Goal: Check status: Check status

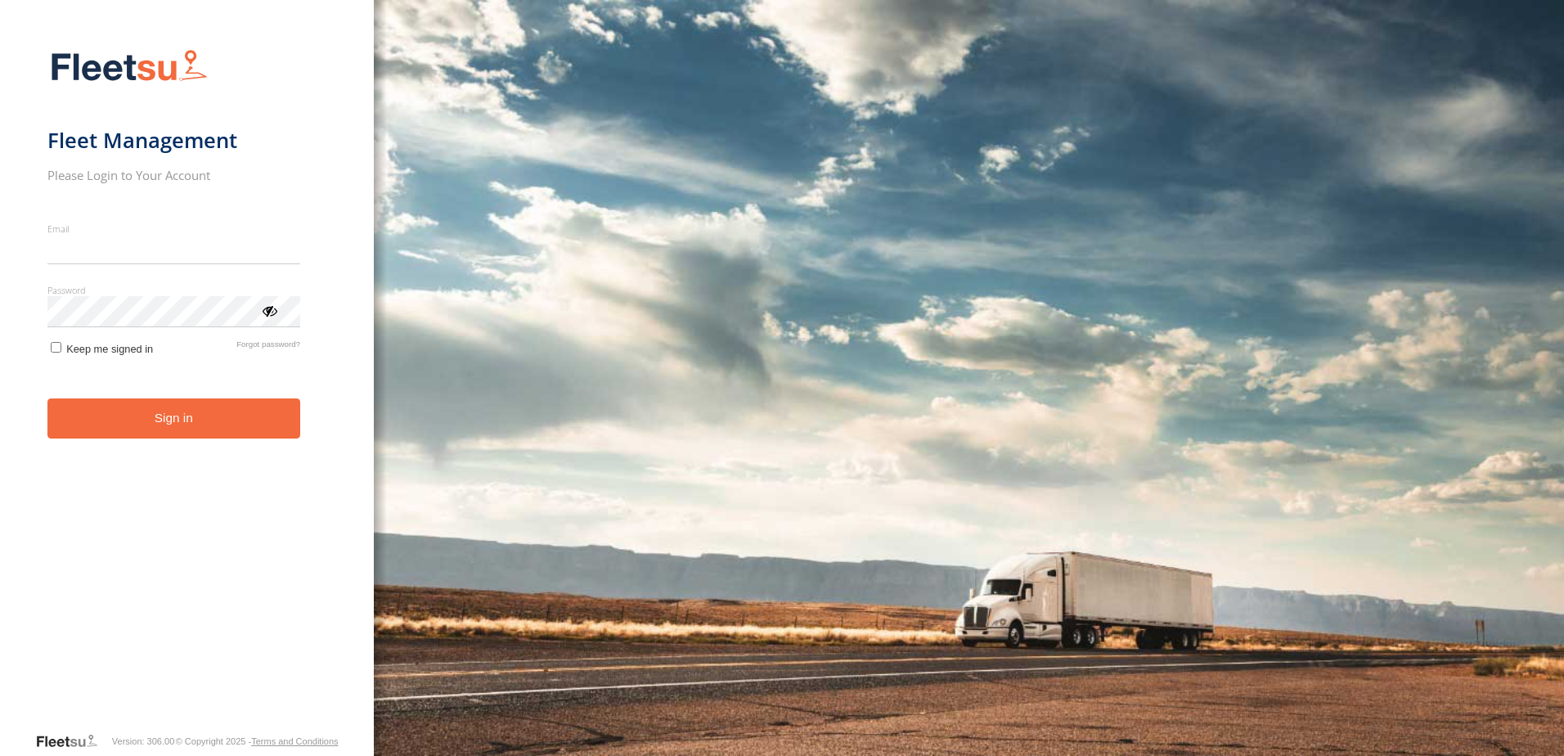
type input "**********"
click at [234, 432] on button "Sign in" at bounding box center [173, 418] width 253 height 40
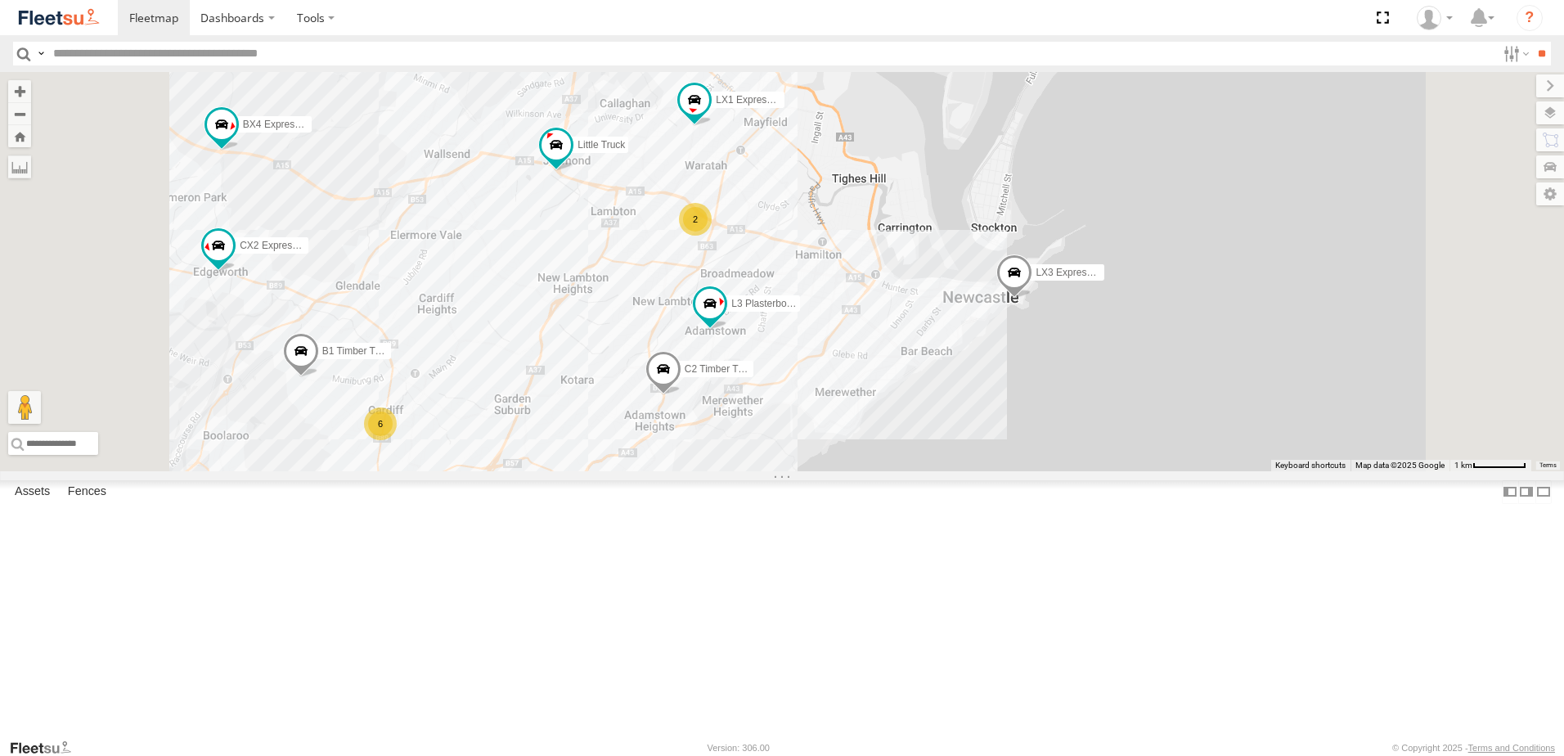
drag, startPoint x: 722, startPoint y: 536, endPoint x: 759, endPoint y: 429, distance: 113.3
click at [759, 429] on div "LX4 Express Ute B5 Timber Truck CX2 Express Ute LX3 Express Ute BX3 Express Ute…" at bounding box center [782, 271] width 1564 height 399
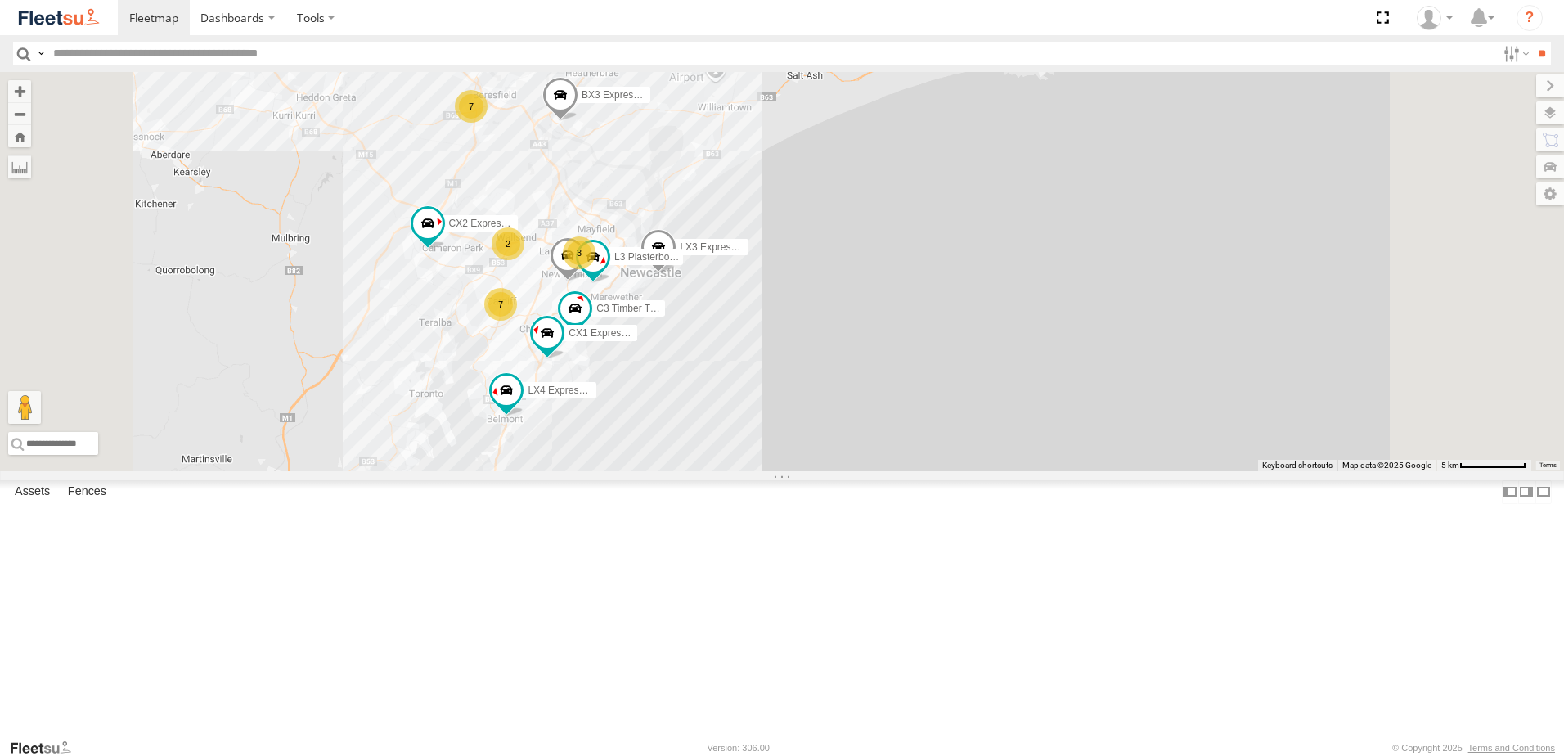
drag, startPoint x: 802, startPoint y: 366, endPoint x: 798, endPoint y: 356, distance: 11.4
click at [798, 356] on div "C3 Timber Truck L3 Plasterboard Truck CX2 Express Ute LX3 Express Ute C2 Timber…" at bounding box center [782, 271] width 1564 height 399
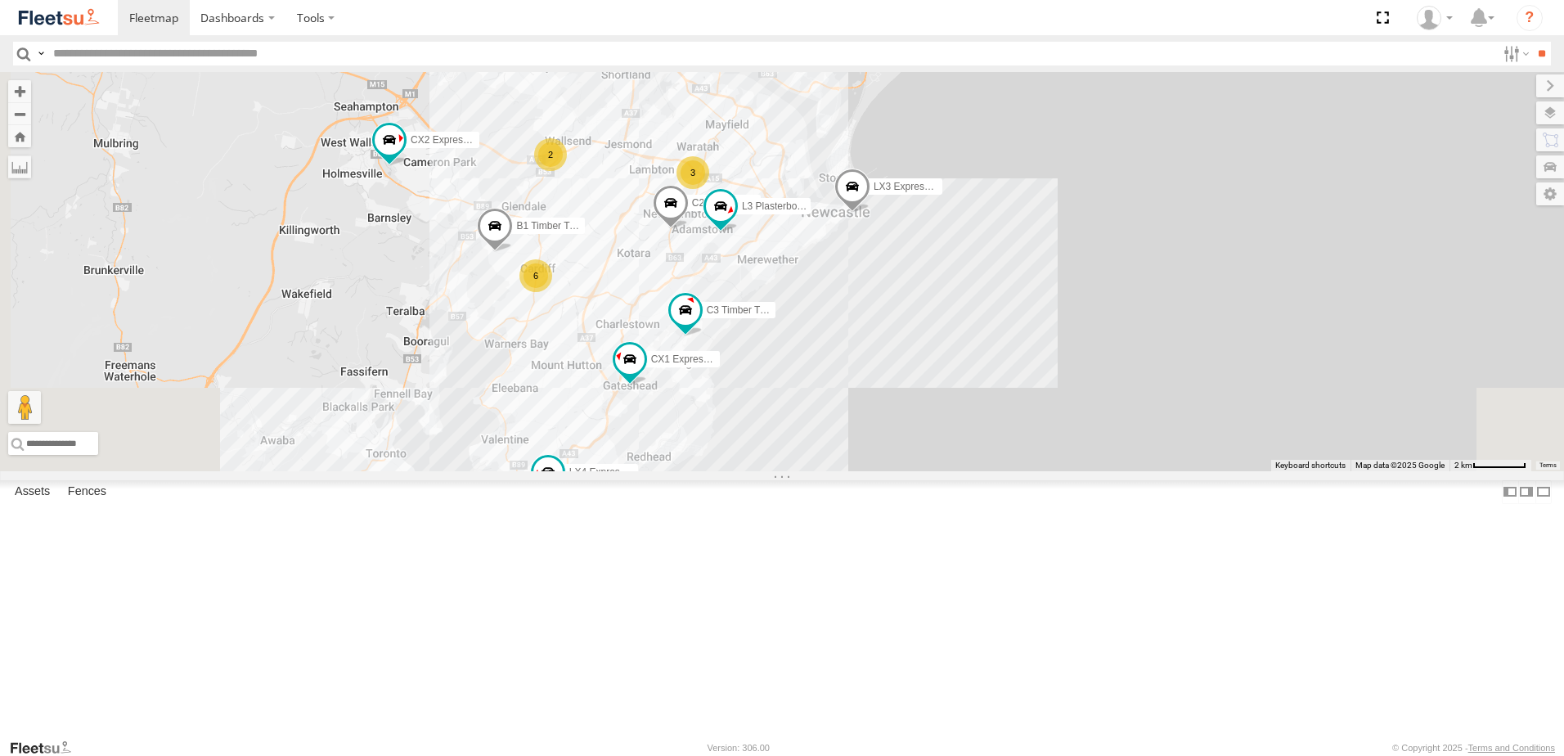
drag, startPoint x: 736, startPoint y: 382, endPoint x: 828, endPoint y: 246, distance: 163.8
click at [828, 246] on div "C3 Timber Truck L3 Plasterboard Truck CX2 Express Ute LX3 Express Ute C2 Timber…" at bounding box center [782, 271] width 1564 height 399
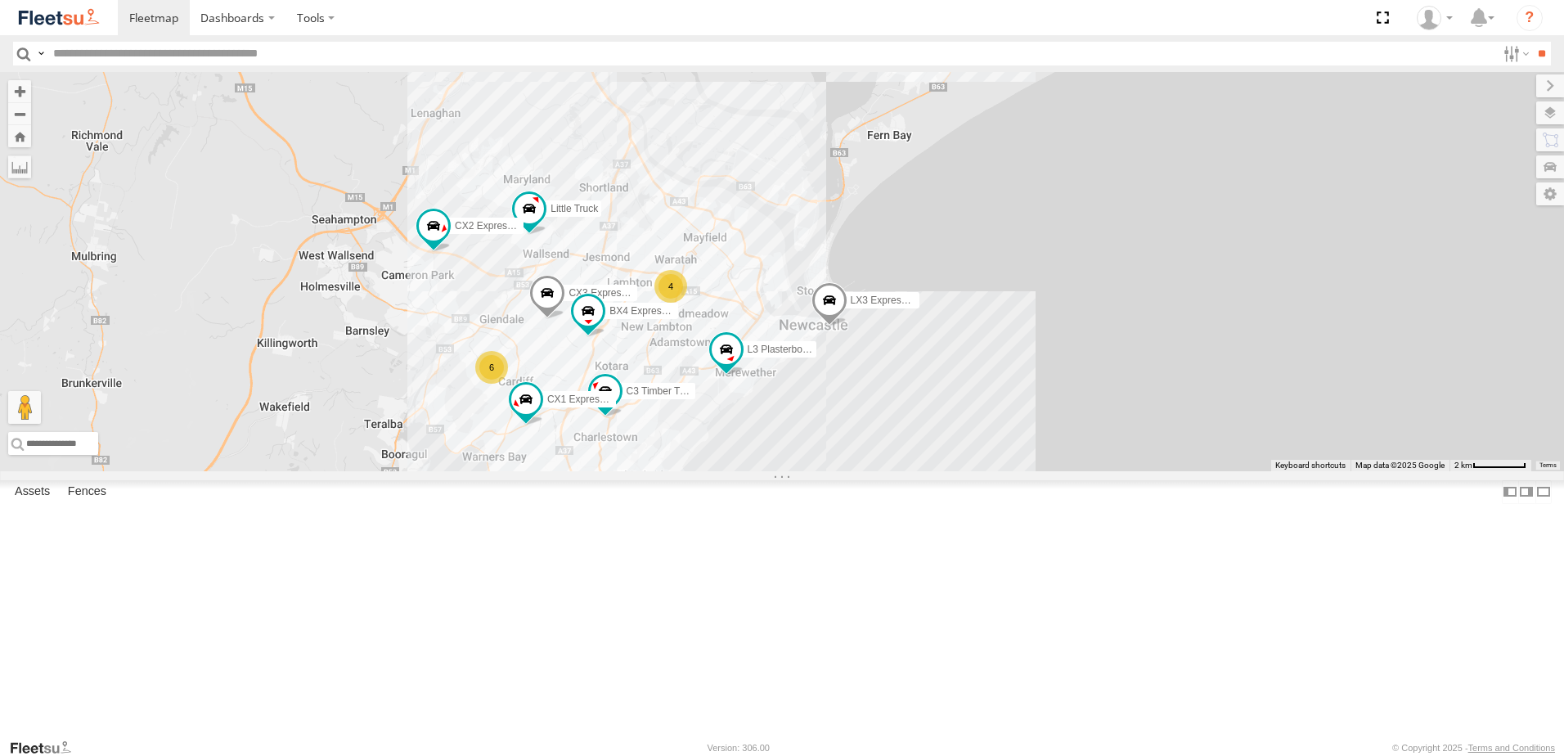
drag, startPoint x: 879, startPoint y: 205, endPoint x: 851, endPoint y: 335, distance: 133.8
click at [851, 335] on div "C3 Timber Truck L3 Plasterboard Truck LX4 Express Ute CX2 Express Ute LX3 Expre…" at bounding box center [782, 271] width 1564 height 399
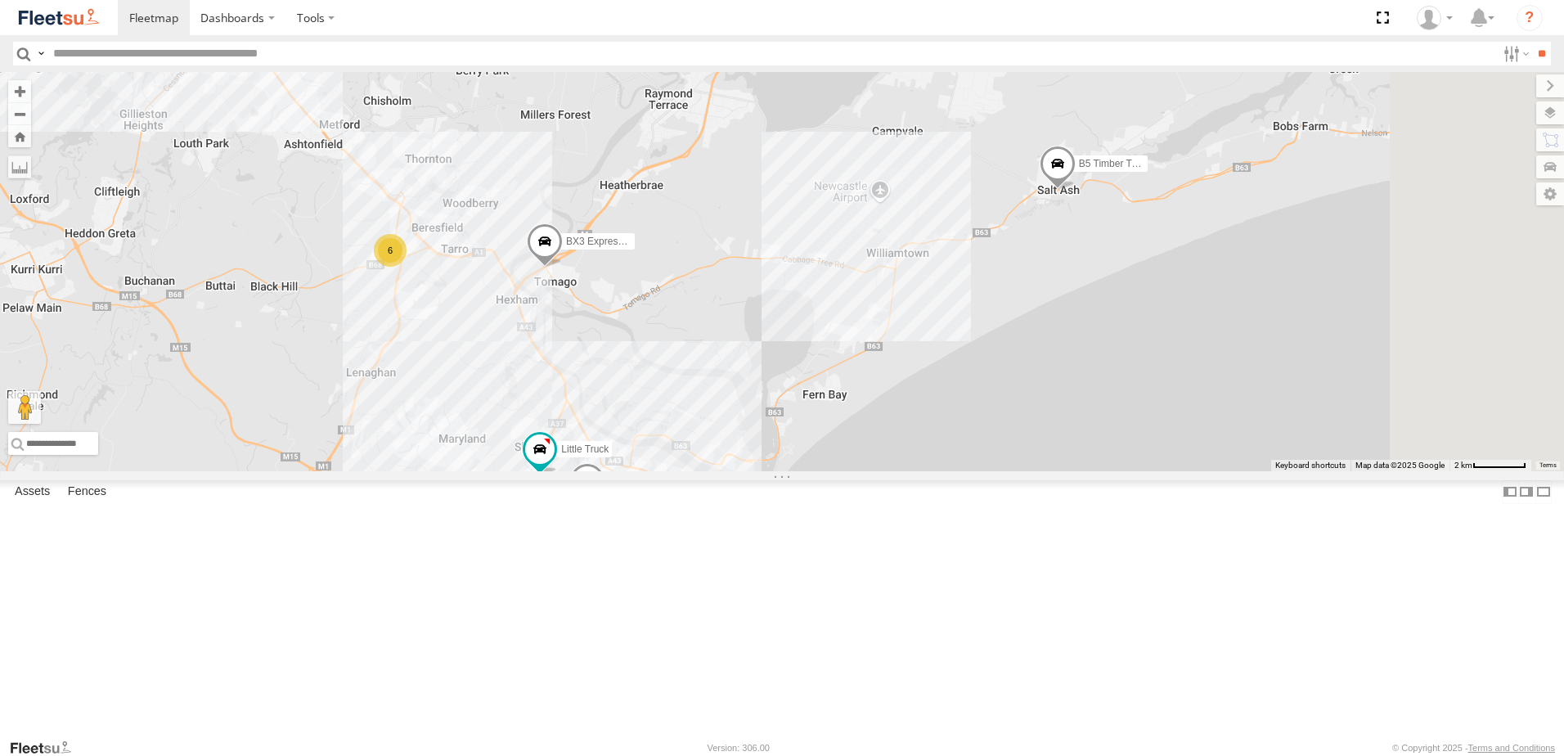
drag, startPoint x: 837, startPoint y: 306, endPoint x: 733, endPoint y: 420, distance: 154.0
click at [733, 420] on div "B4 Timber Truck B5 Timber Truck BX3 Express Ute BX4 Express Ute Little Truck LX…" at bounding box center [782, 271] width 1564 height 399
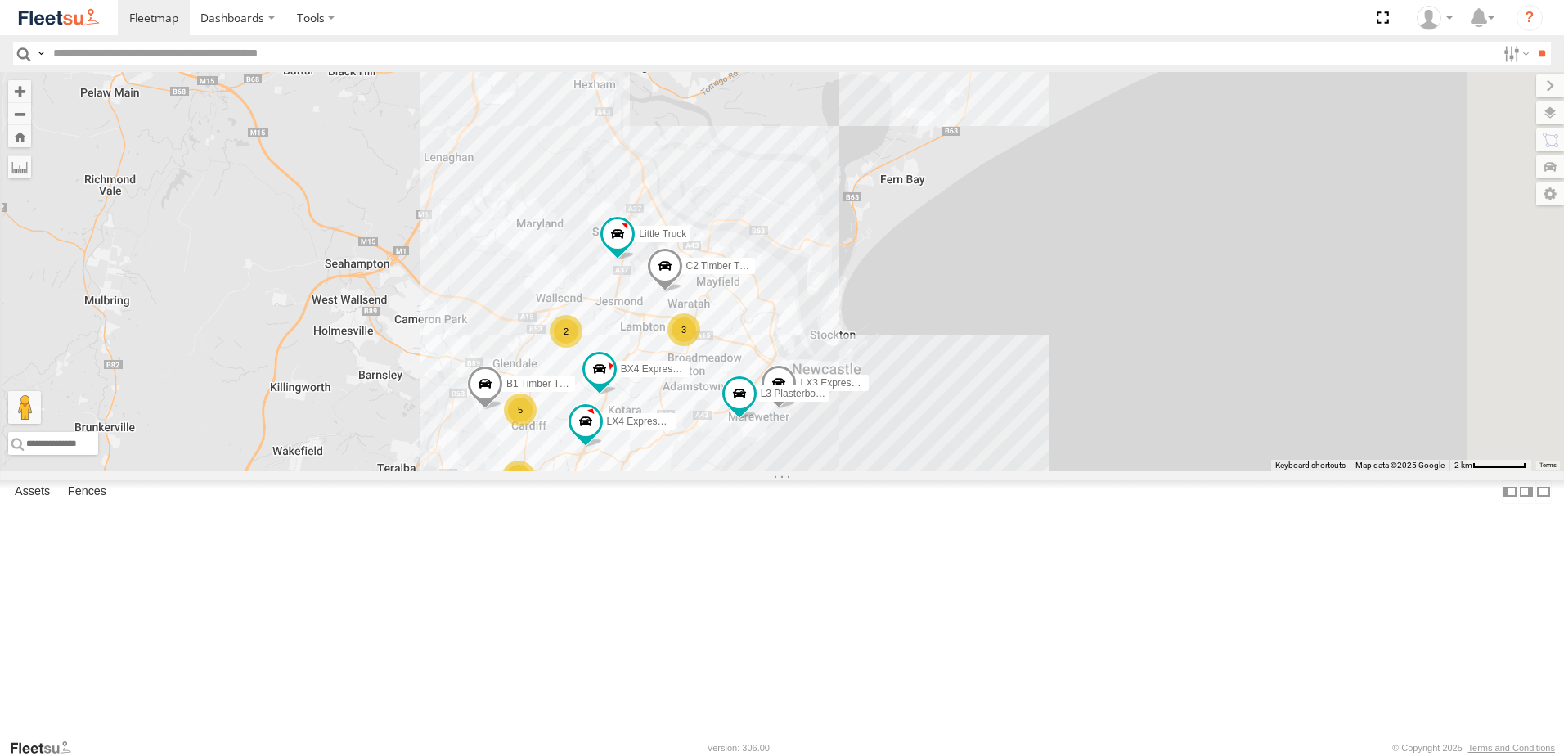
drag, startPoint x: 621, startPoint y: 659, endPoint x: 693, endPoint y: 460, distance: 211.4
click at [693, 460] on div "B4 Timber Truck B5 Timber Truck BX3 Express Ute BX4 Express Ute Little Truck LX…" at bounding box center [782, 271] width 1564 height 399
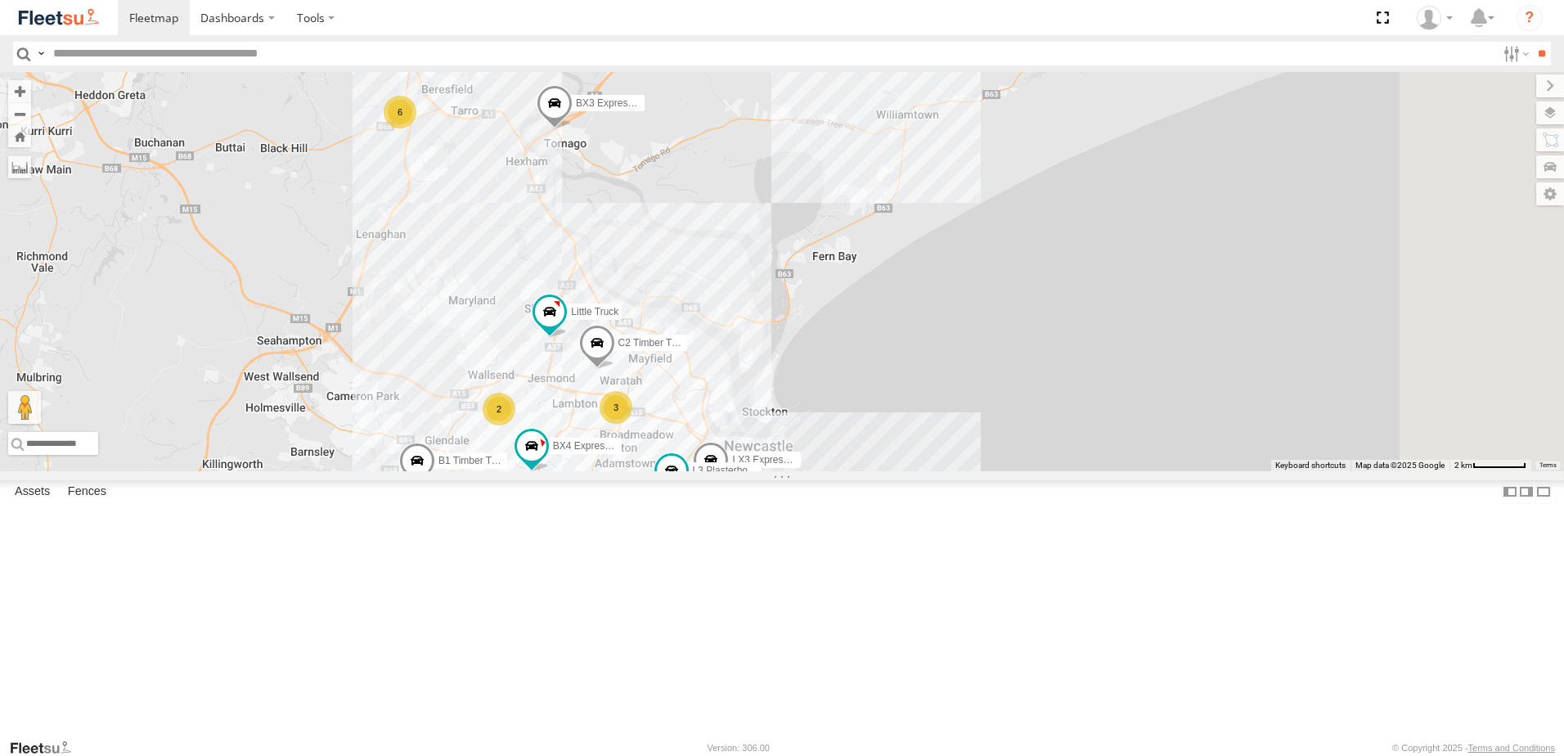
drag, startPoint x: 1069, startPoint y: 186, endPoint x: 910, endPoint y: 386, distance: 256.2
click at [915, 384] on div "B4 Timber Truck B5 Timber Truck BX3 Express Ute BX4 Express Ute Little Truck LX…" at bounding box center [782, 271] width 1564 height 399
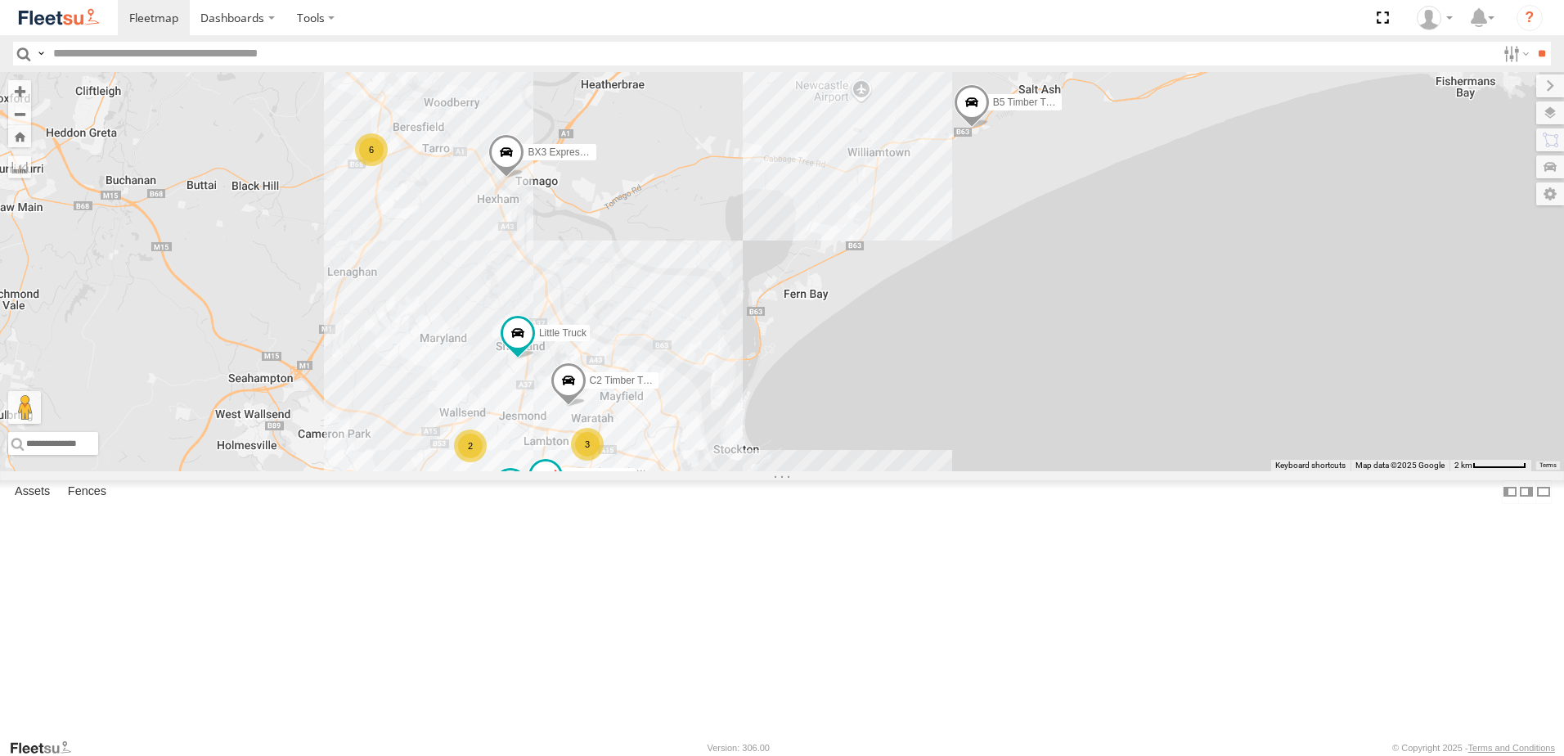
drag, startPoint x: 826, startPoint y: 305, endPoint x: 903, endPoint y: 320, distance: 78.3
click at [903, 320] on div "B4 Timber Truck B5 Timber Truck BX3 Express Ute BX4 Express Ute Little Truck LX…" at bounding box center [782, 271] width 1564 height 399
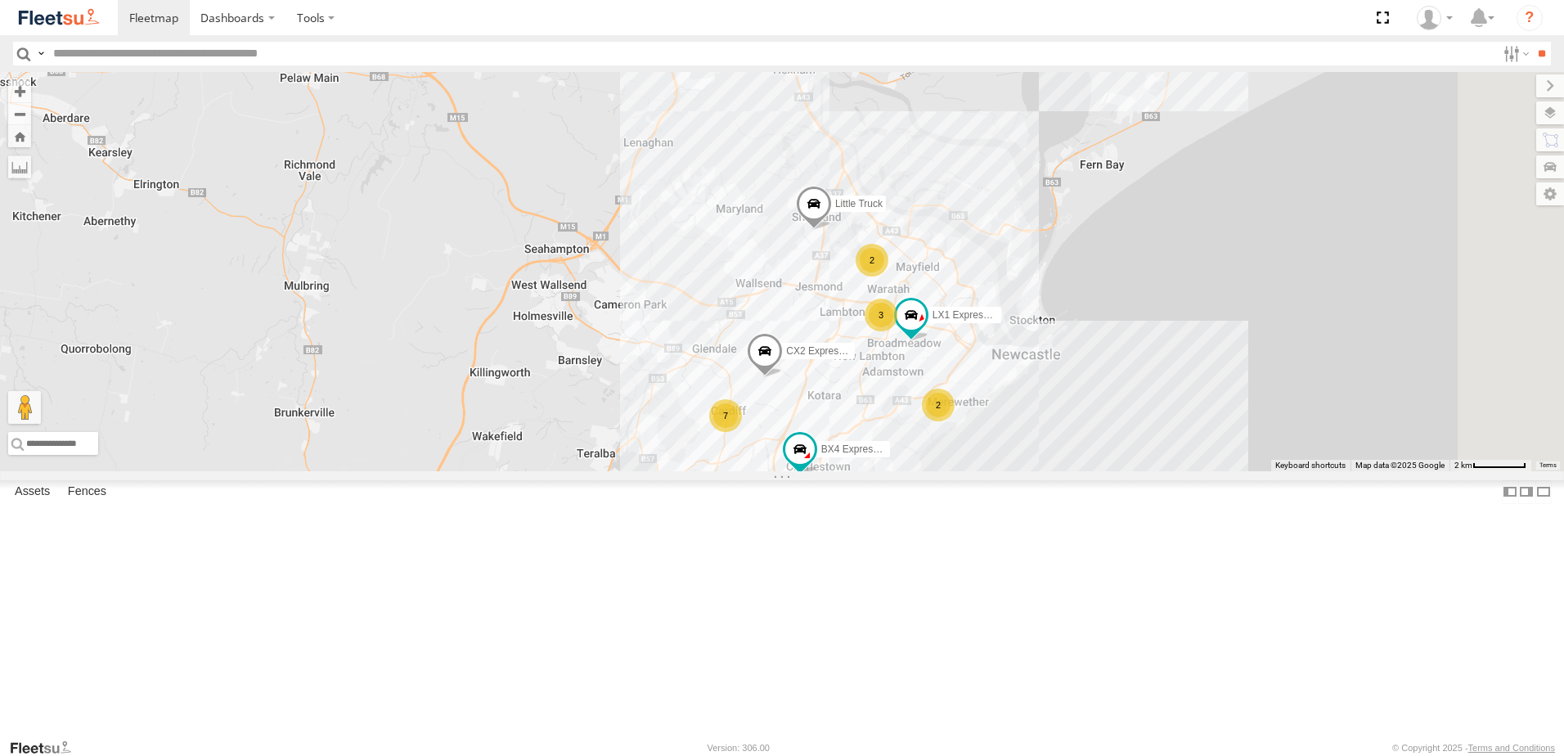
drag, startPoint x: 1326, startPoint y: 400, endPoint x: 1064, endPoint y: 513, distance: 285.1
click at [1063, 471] on div "CX2 Express Ute 6 3 CX4 Express Ute 7 B2 Timber Truck 2 2 LX1 Express Ute BX4 E…" at bounding box center [782, 271] width 1564 height 399
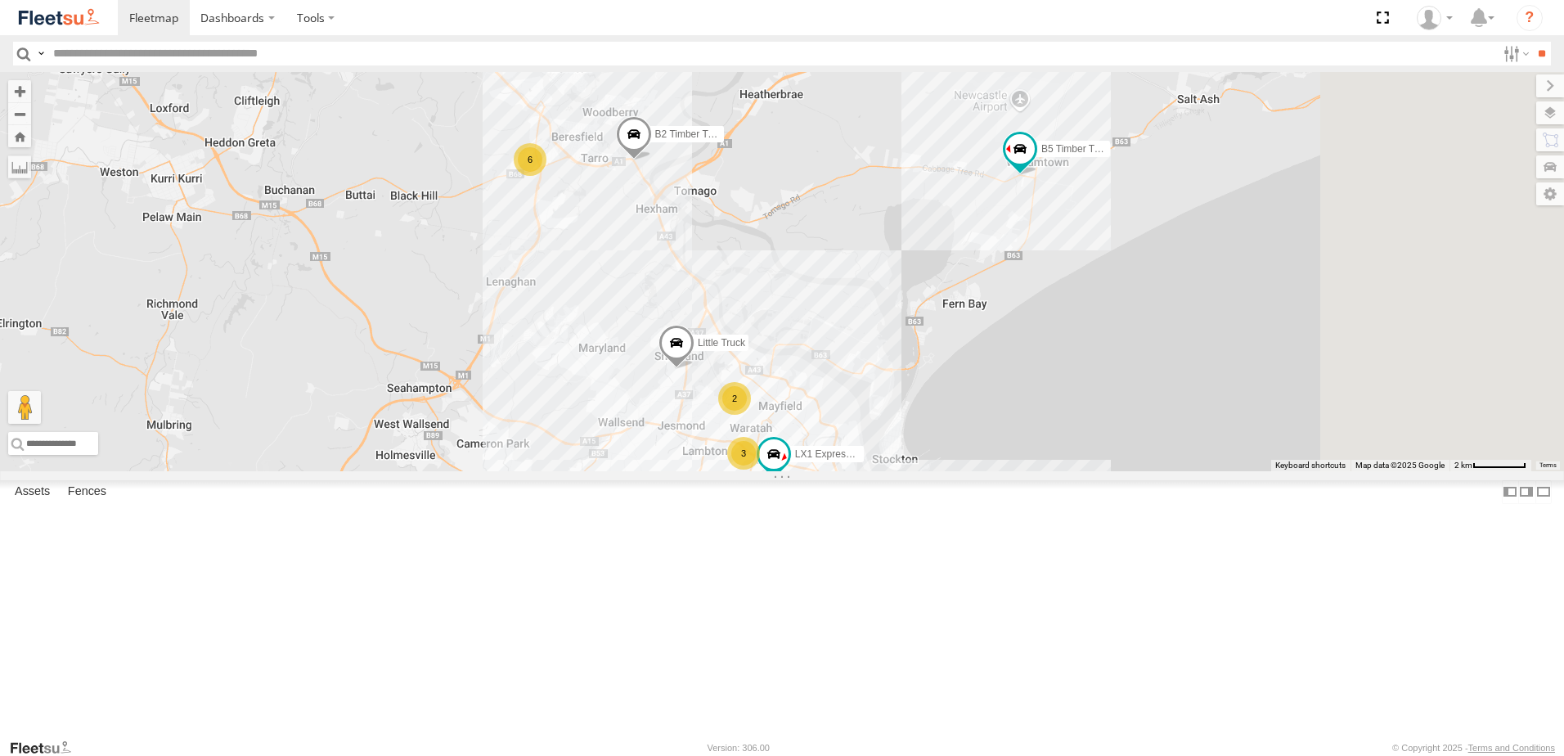
drag, startPoint x: 1027, startPoint y: 338, endPoint x: 920, endPoint y: 399, distance: 124.2
click at [923, 390] on div "CX2 Express Ute 6 3 CX4 Express Ute 7 B2 Timber Truck 2 2 LX1 Express Ute BX4 E…" at bounding box center [782, 271] width 1564 height 399
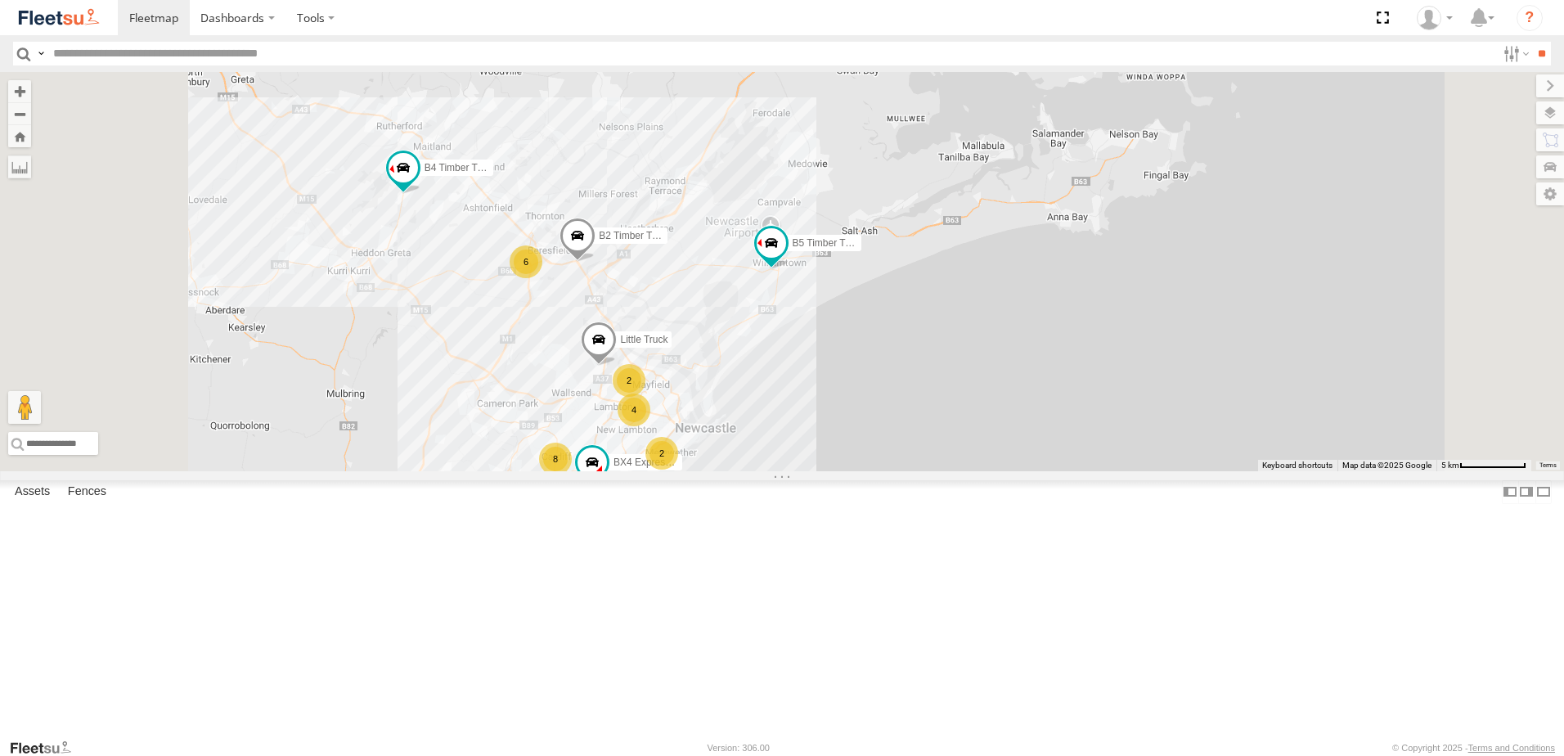
drag, startPoint x: 660, startPoint y: 411, endPoint x: 570, endPoint y: 339, distance: 115.8
click at [686, 438] on div "CX4 Express Ute B2 Timber Truck BX4 Express Ute Little Truck B4 Timber Truck B5…" at bounding box center [782, 271] width 1564 height 399
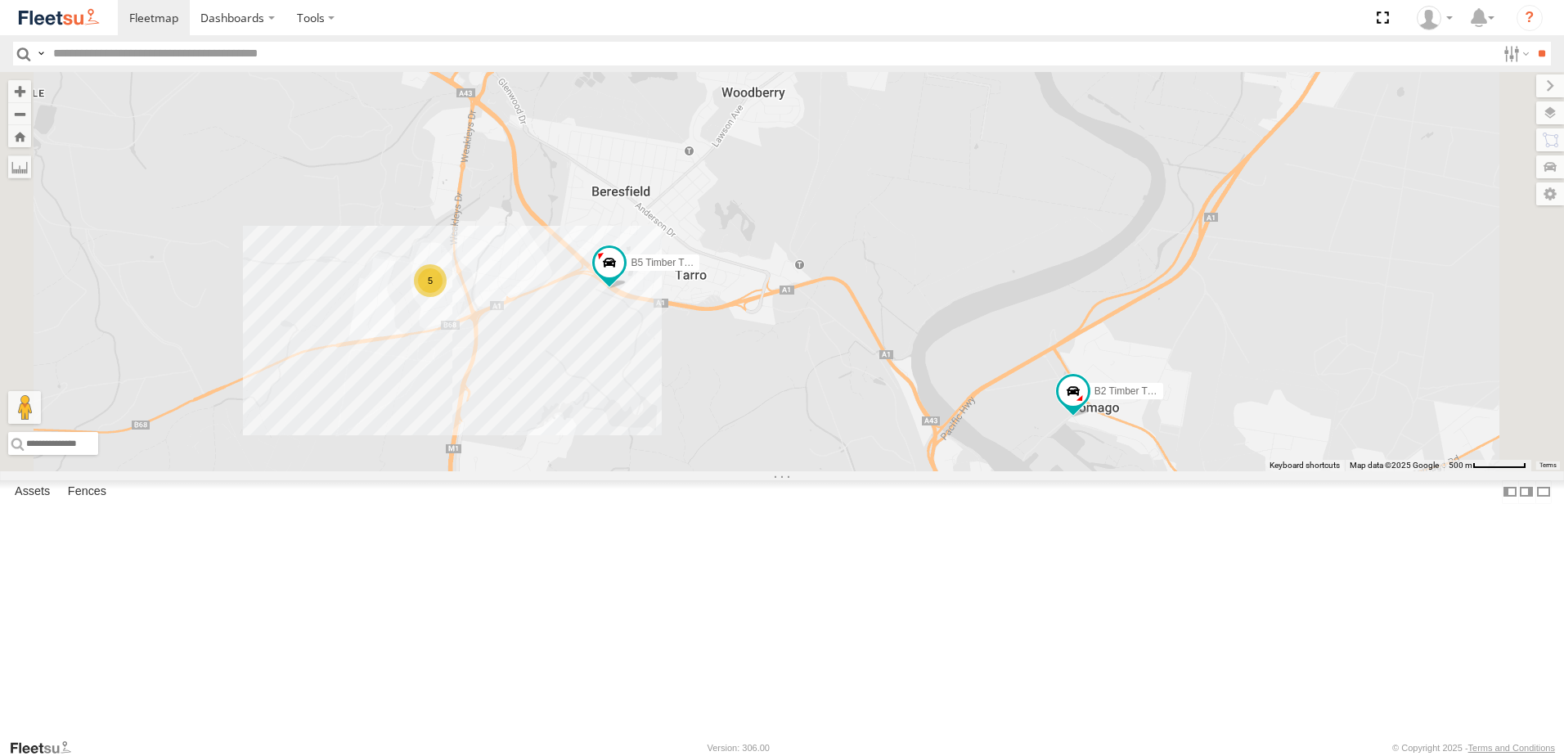
drag, startPoint x: 676, startPoint y: 245, endPoint x: 695, endPoint y: 309, distance: 66.8
click at [695, 309] on div "B2 Timber Truck B5 Timber Truck 5" at bounding box center [782, 271] width 1564 height 399
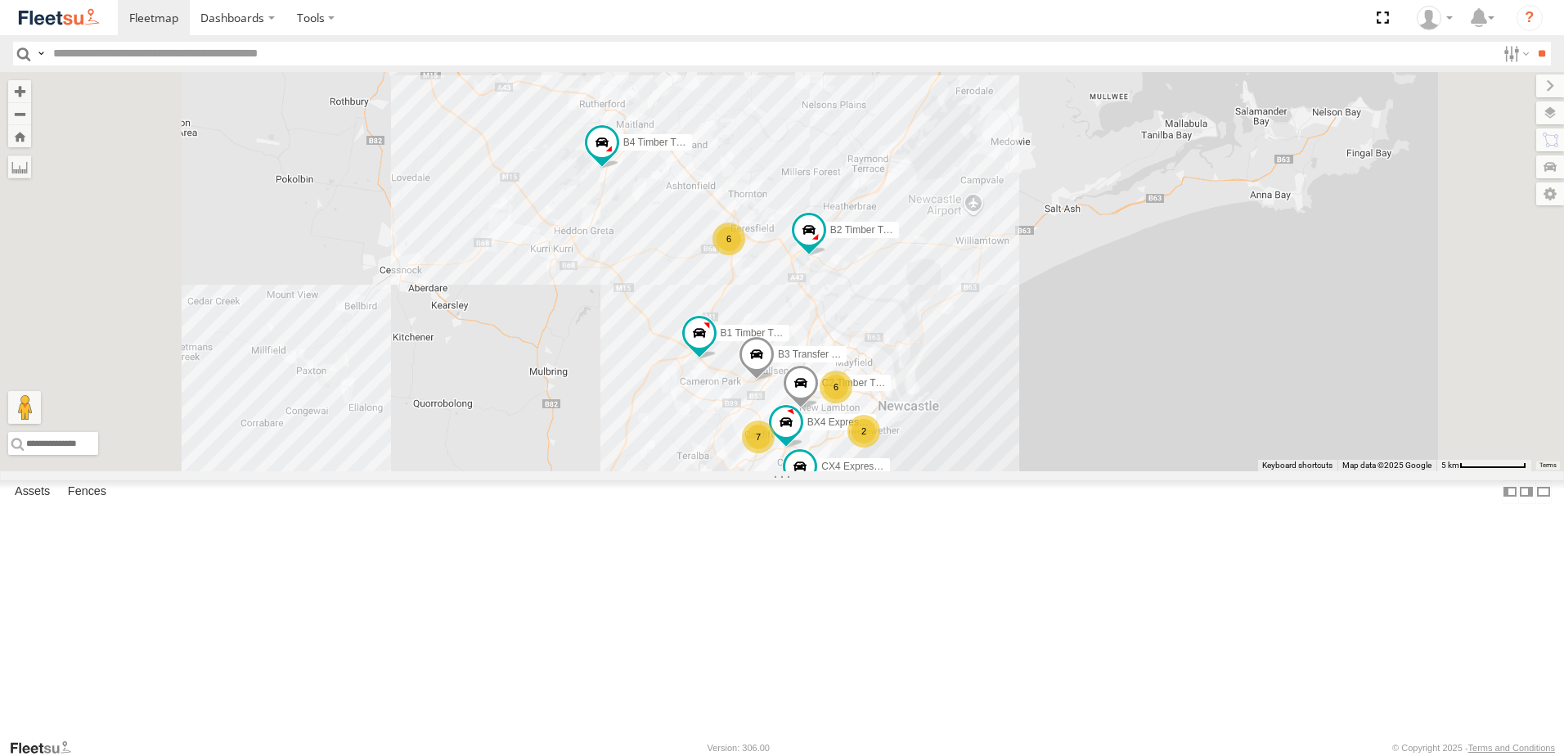
drag, startPoint x: 860, startPoint y: 455, endPoint x: 842, endPoint y: 389, distance: 68.7
click at [842, 389] on div "B2 Timber Truck B4 Timber Truck B1 Timber Truck 6 6 CX4 Express Ute 7 2 B3 Tran…" at bounding box center [782, 271] width 1564 height 399
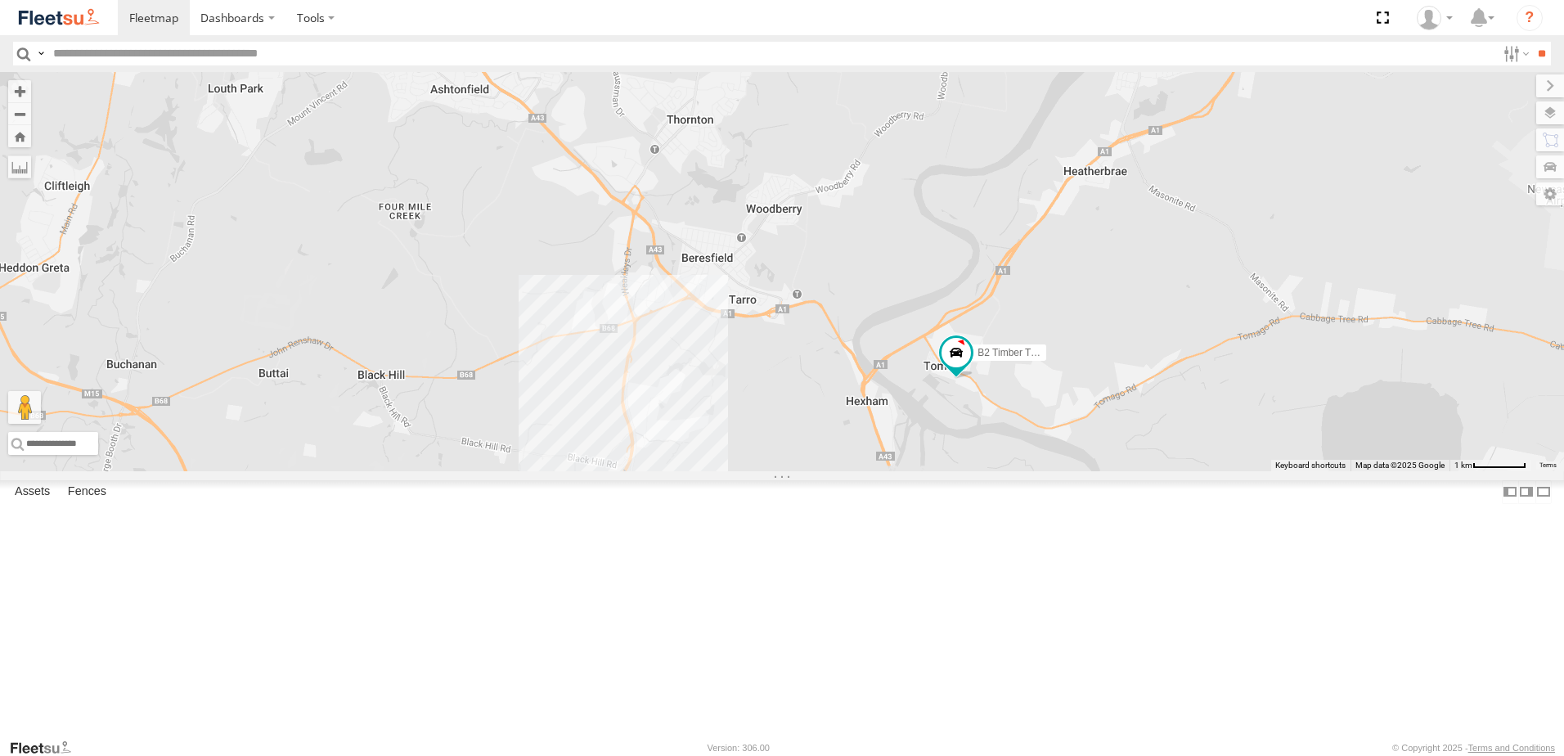
drag, startPoint x: 1128, startPoint y: 207, endPoint x: 925, endPoint y: 636, distance: 475.0
click at [919, 471] on div "B3 Transfer Truck B1 Timber Truck 5 B2 Timber Truck CX3 Express Ute BX4 Express…" at bounding box center [782, 271] width 1564 height 399
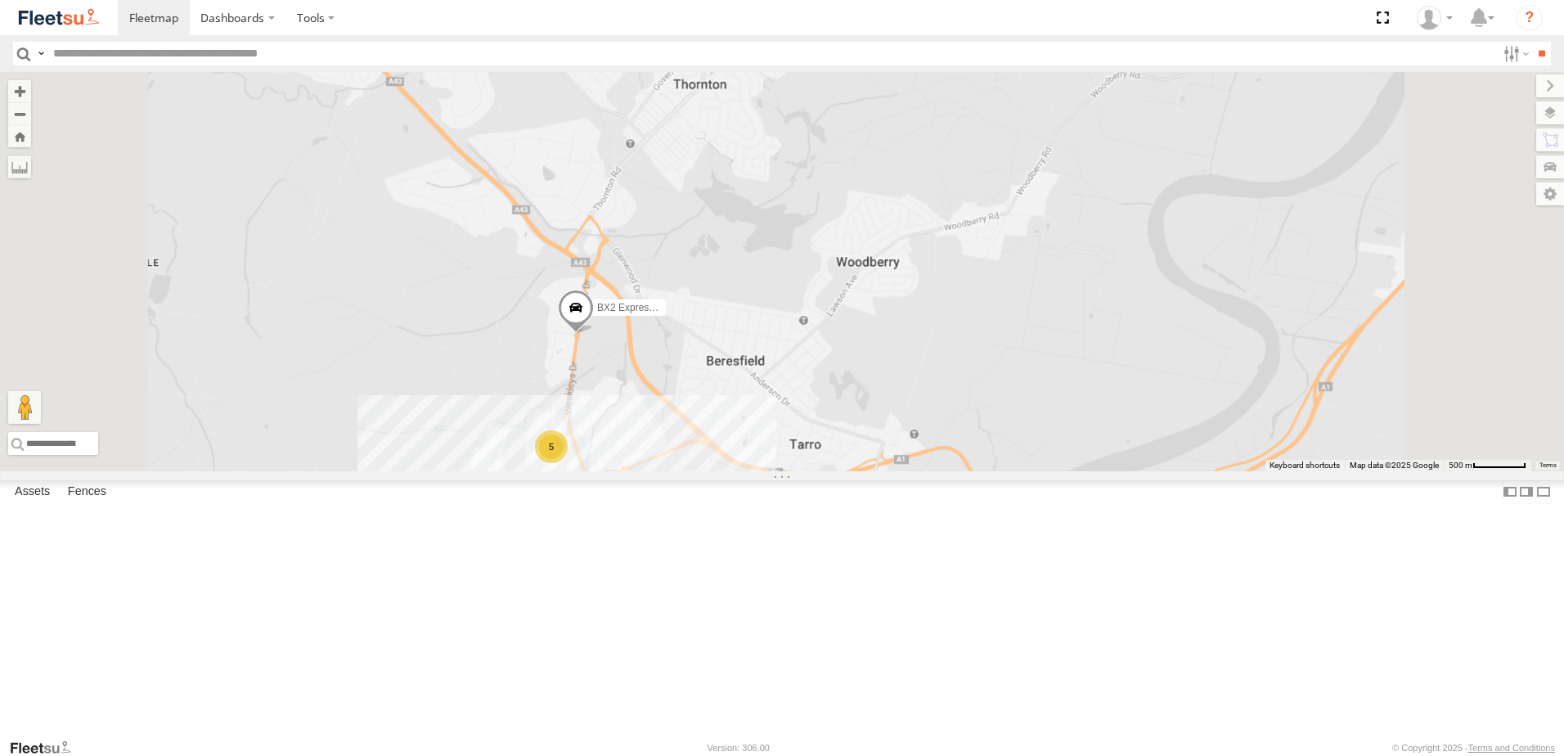
drag, startPoint x: 994, startPoint y: 474, endPoint x: 933, endPoint y: 121, distance: 357.9
click at [933, 122] on div "B3 Transfer Truck B1 Timber Truck B2 Timber Truck CX3 Express Ute BX4 Express U…" at bounding box center [782, 271] width 1564 height 399
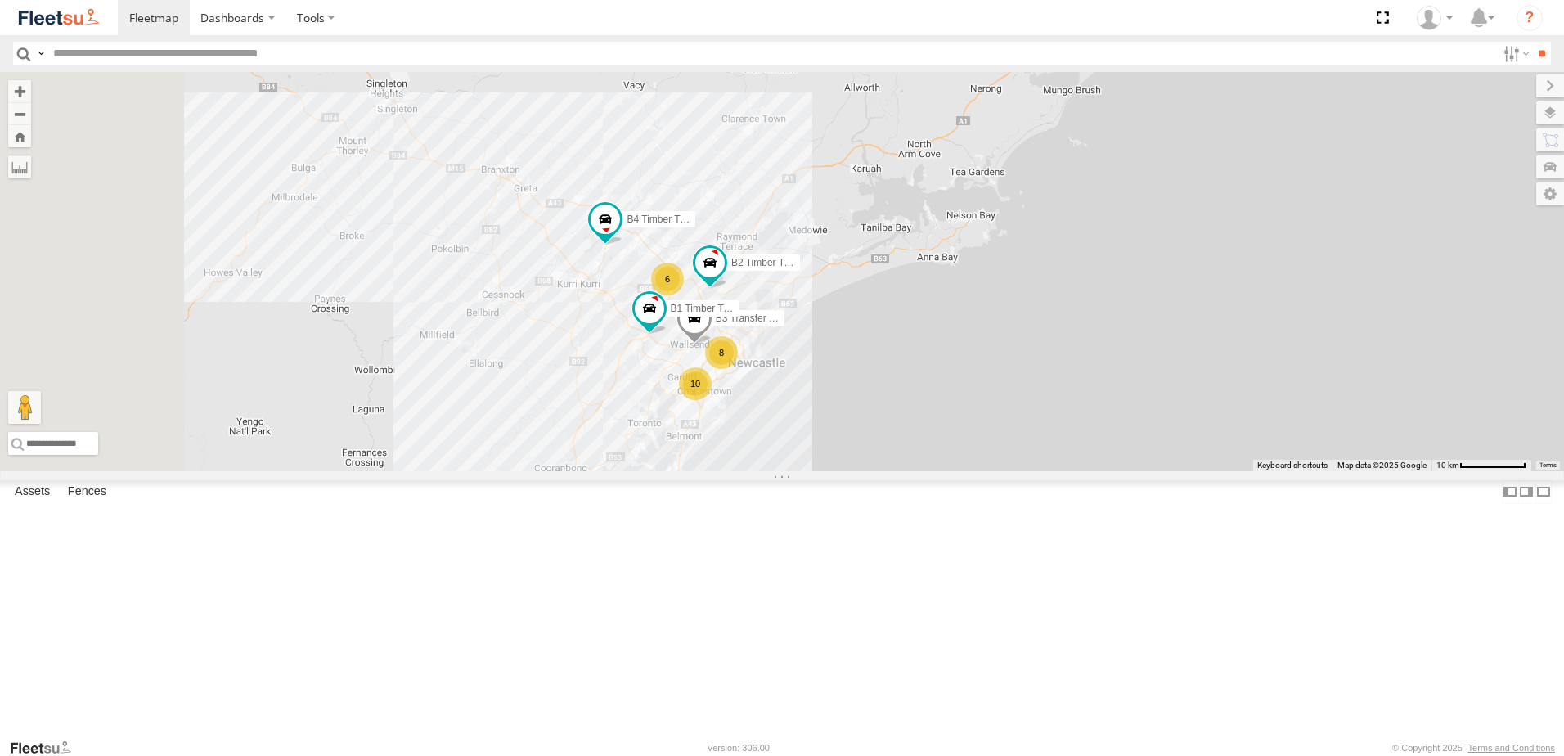
drag, startPoint x: 578, startPoint y: 411, endPoint x: 787, endPoint y: 411, distance: 209.4
click at [722, 428] on div "B3 Transfer Truck B1 Timber Truck B2 Timber Truck B4 Timber Truck 6 8 10" at bounding box center [782, 271] width 1564 height 399
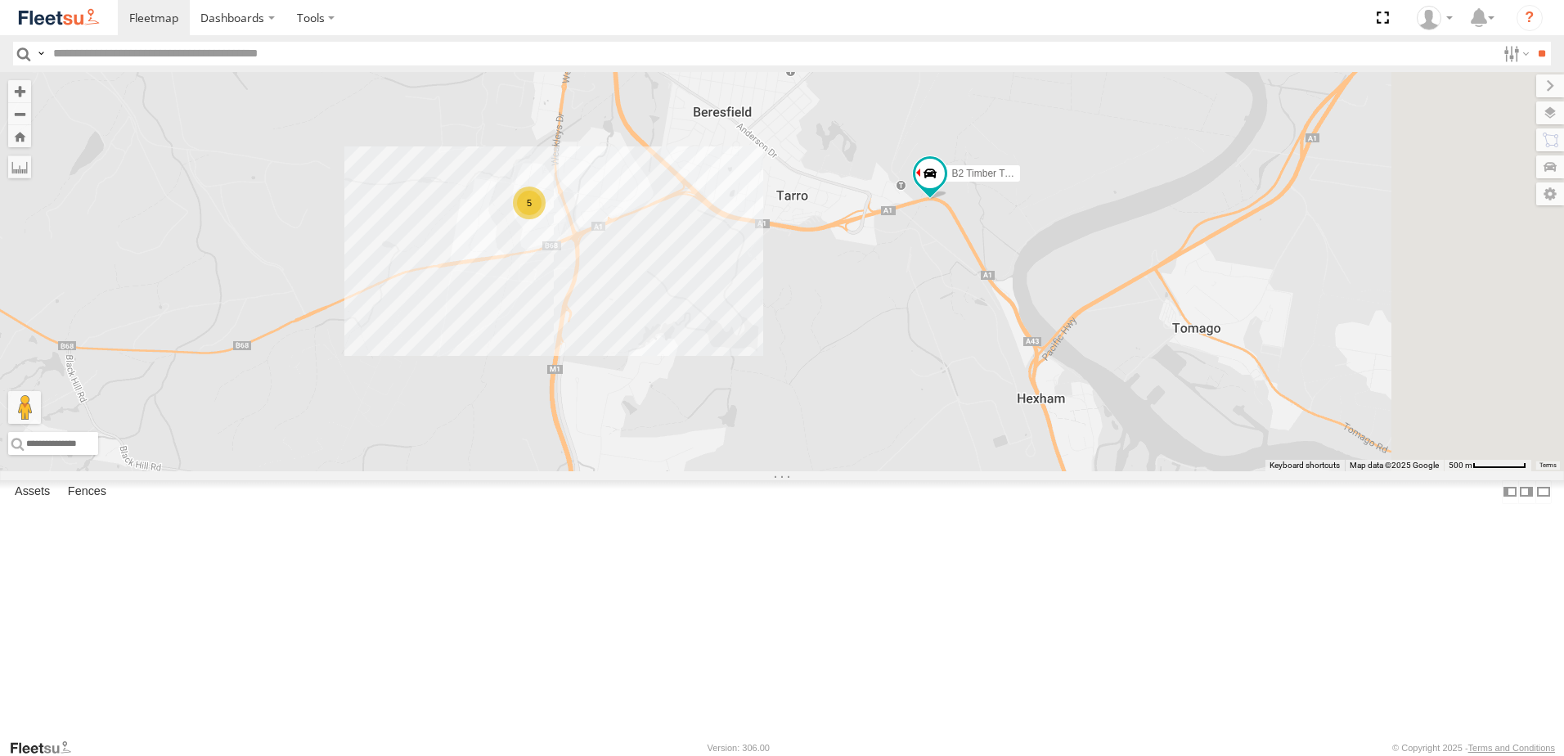
drag, startPoint x: 1161, startPoint y: 561, endPoint x: 744, endPoint y: 371, distance: 457.6
click at [742, 373] on div "B2 Timber Truck 5 BX2 Express Ute" at bounding box center [782, 271] width 1564 height 399
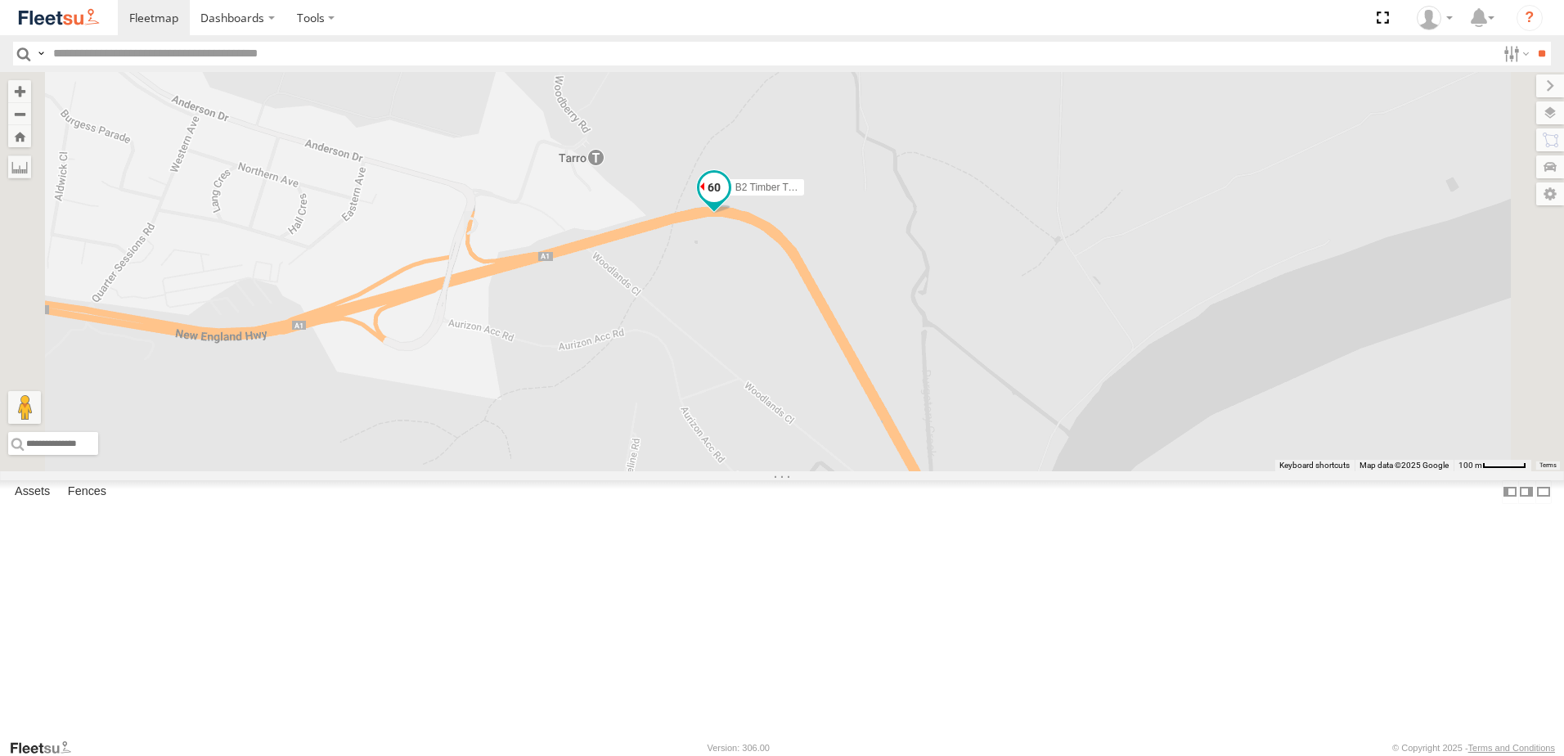
click at [729, 203] on span at bounding box center [713, 187] width 29 height 29
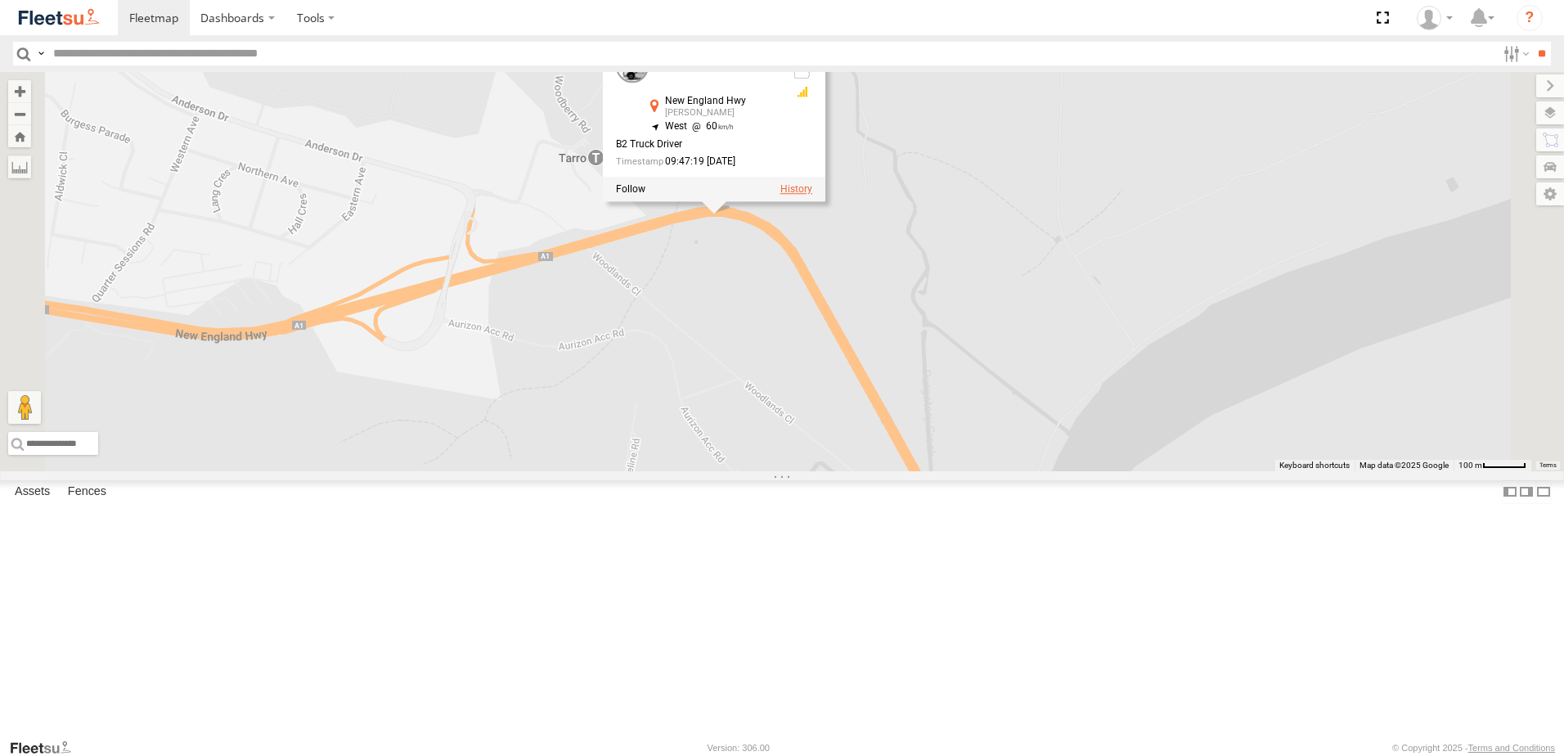
click at [812, 196] on label at bounding box center [796, 189] width 32 height 11
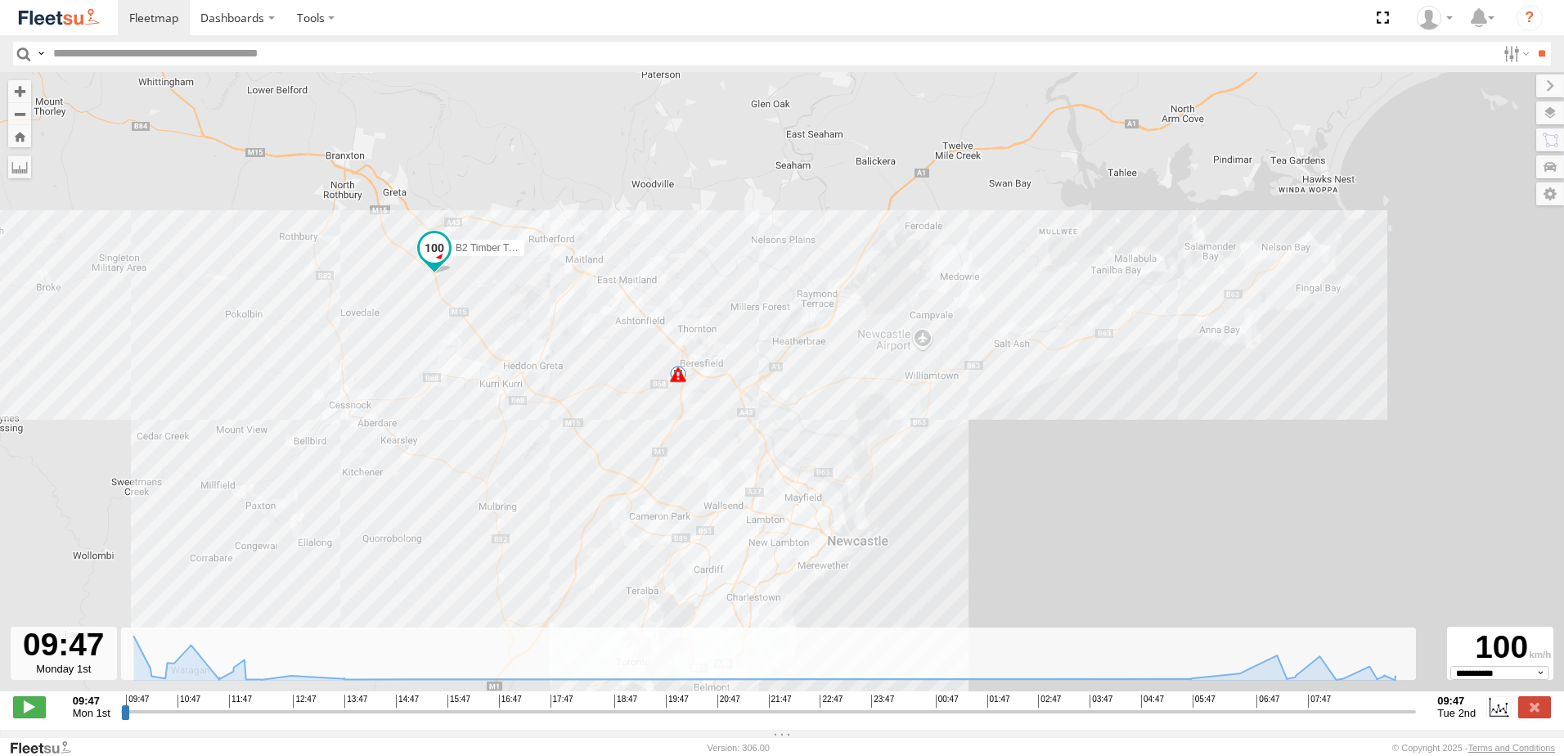
drag, startPoint x: 1023, startPoint y: 533, endPoint x: 998, endPoint y: 484, distance: 54.5
click at [998, 484] on div "B2 Timber Truck 05:34 Tue 05:34 Tue 7" at bounding box center [782, 390] width 1564 height 636
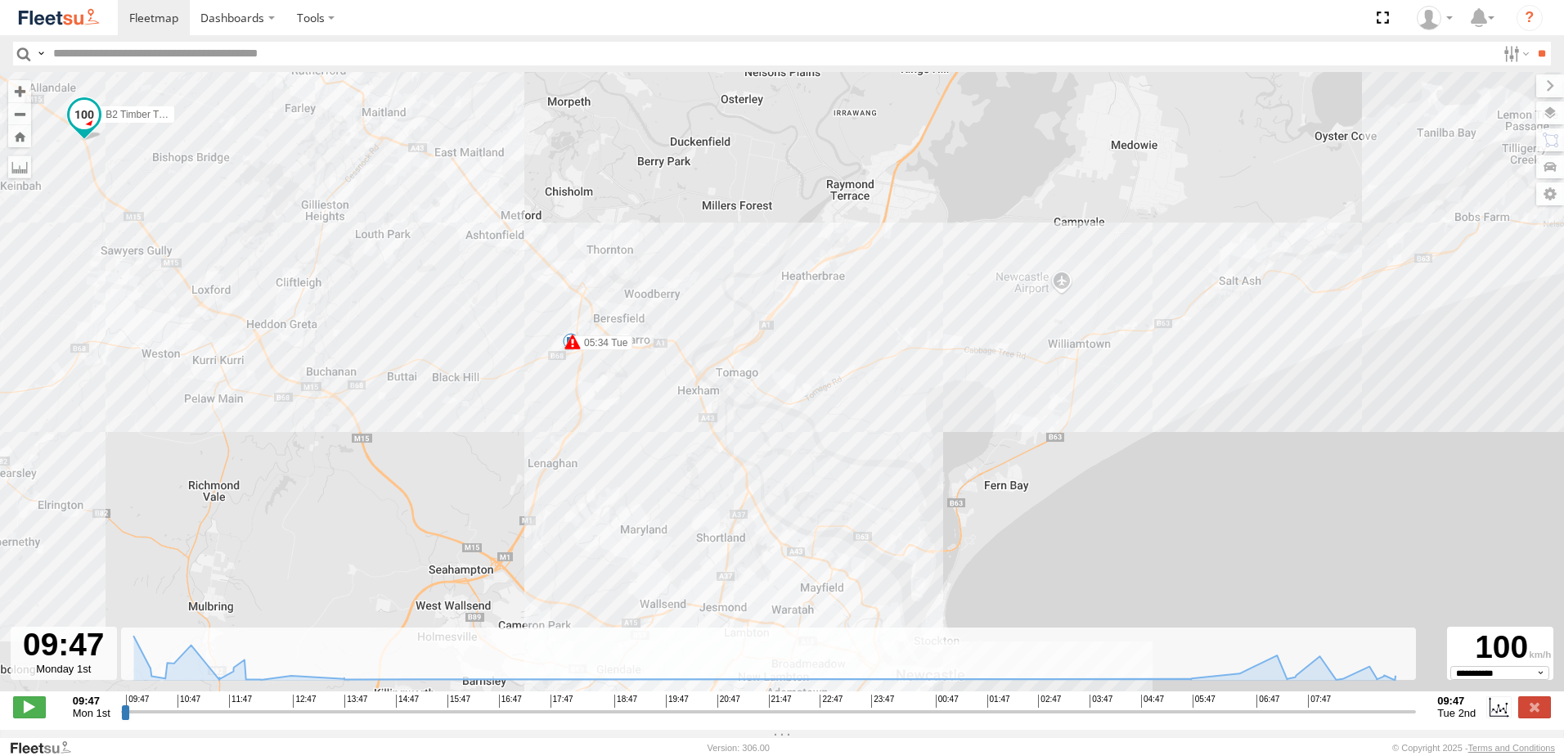
click at [1551, 726] on div "**********" at bounding box center [782, 708] width 1564 height 34
click at [1546, 717] on label at bounding box center [1534, 706] width 33 height 21
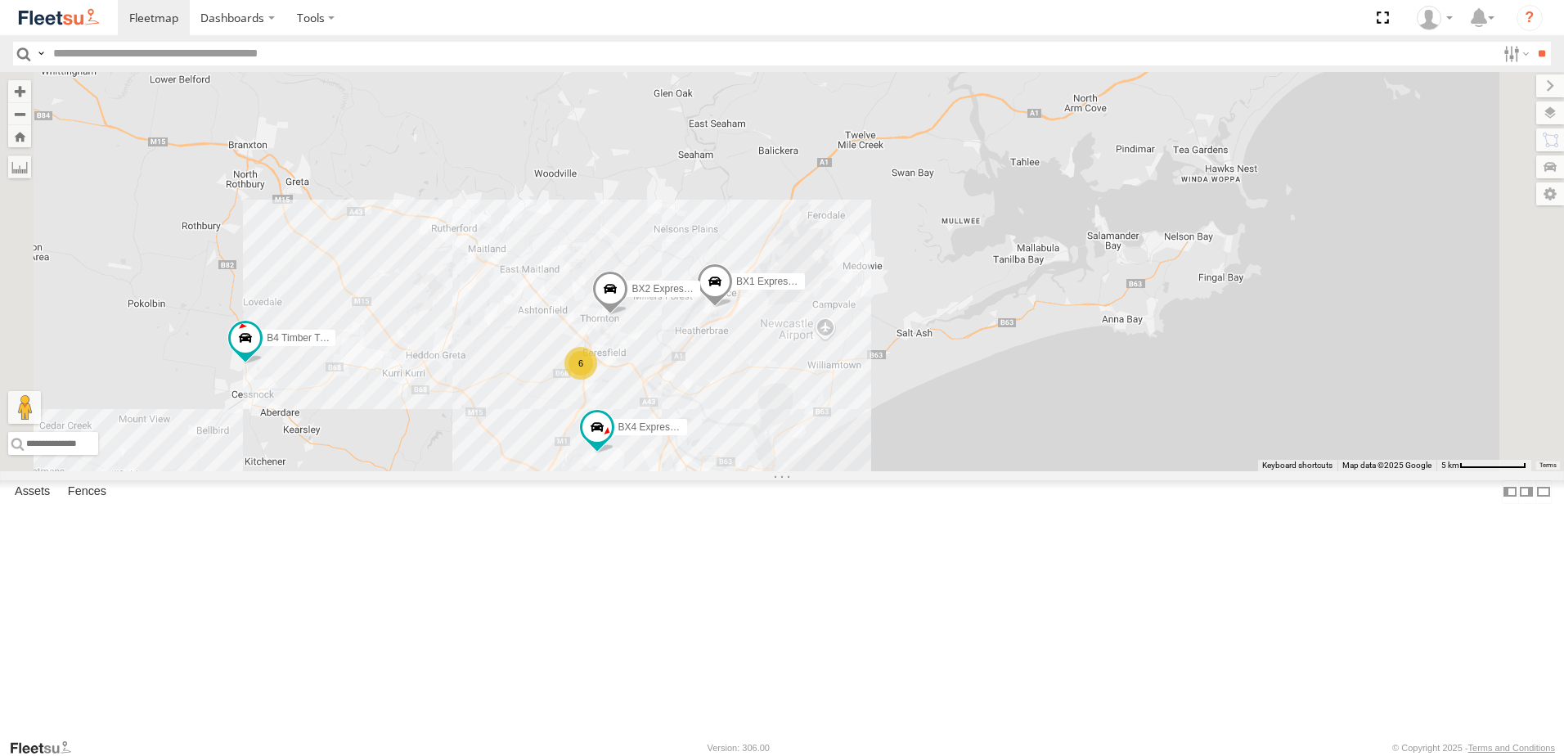
drag, startPoint x: 649, startPoint y: 595, endPoint x: 823, endPoint y: 586, distance: 174.5
click at [822, 471] on div "B4 Timber Truck BX1 Express Ute 2 10 6 6 BX2 Express Ute BX4 Express Ute" at bounding box center [782, 271] width 1564 height 399
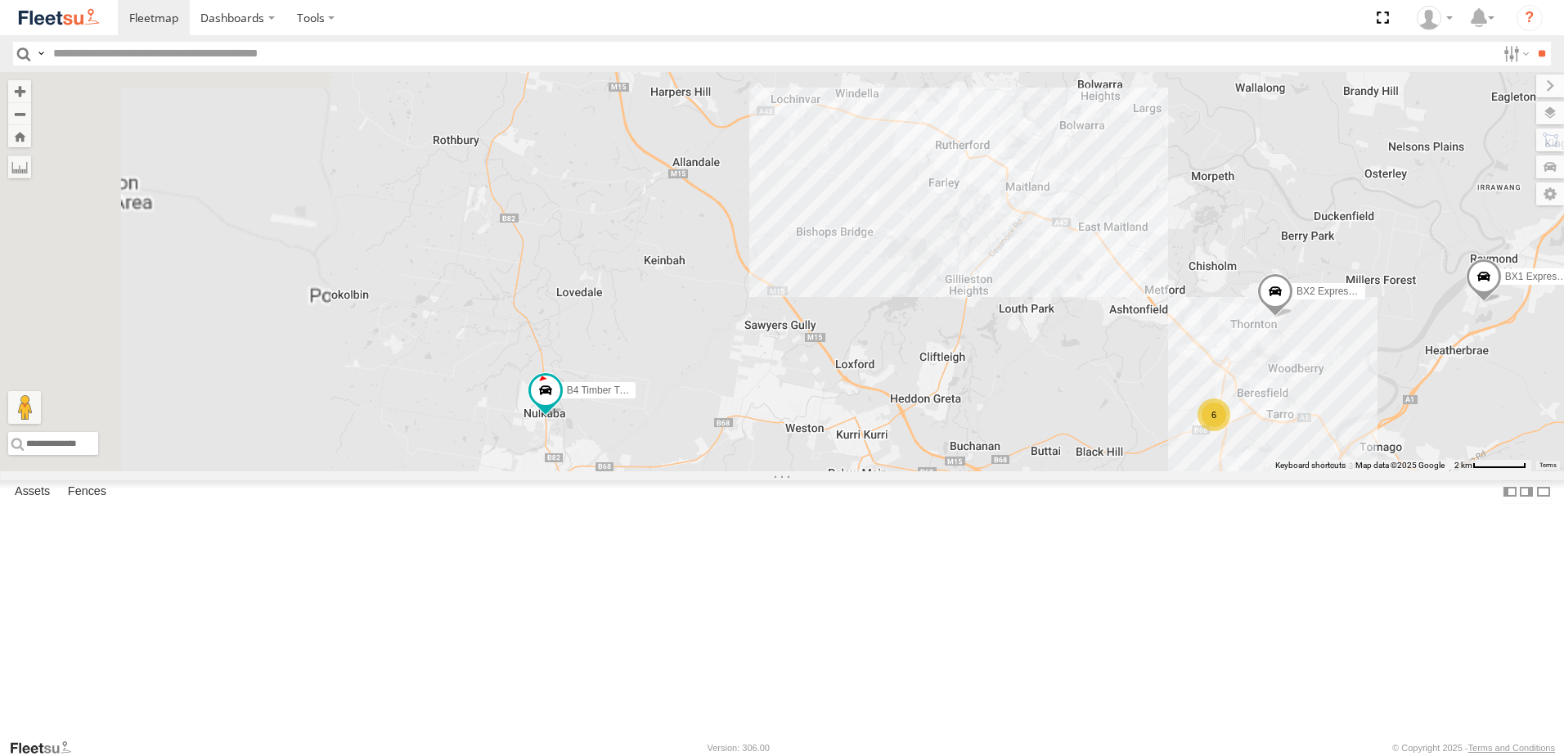
drag, startPoint x: 639, startPoint y: 416, endPoint x: 765, endPoint y: 417, distance: 126.0
click at [765, 417] on div "B4 Timber Truck BX1 Express Ute BX2 Express Ute BX4 Express Ute 6" at bounding box center [782, 271] width 1564 height 399
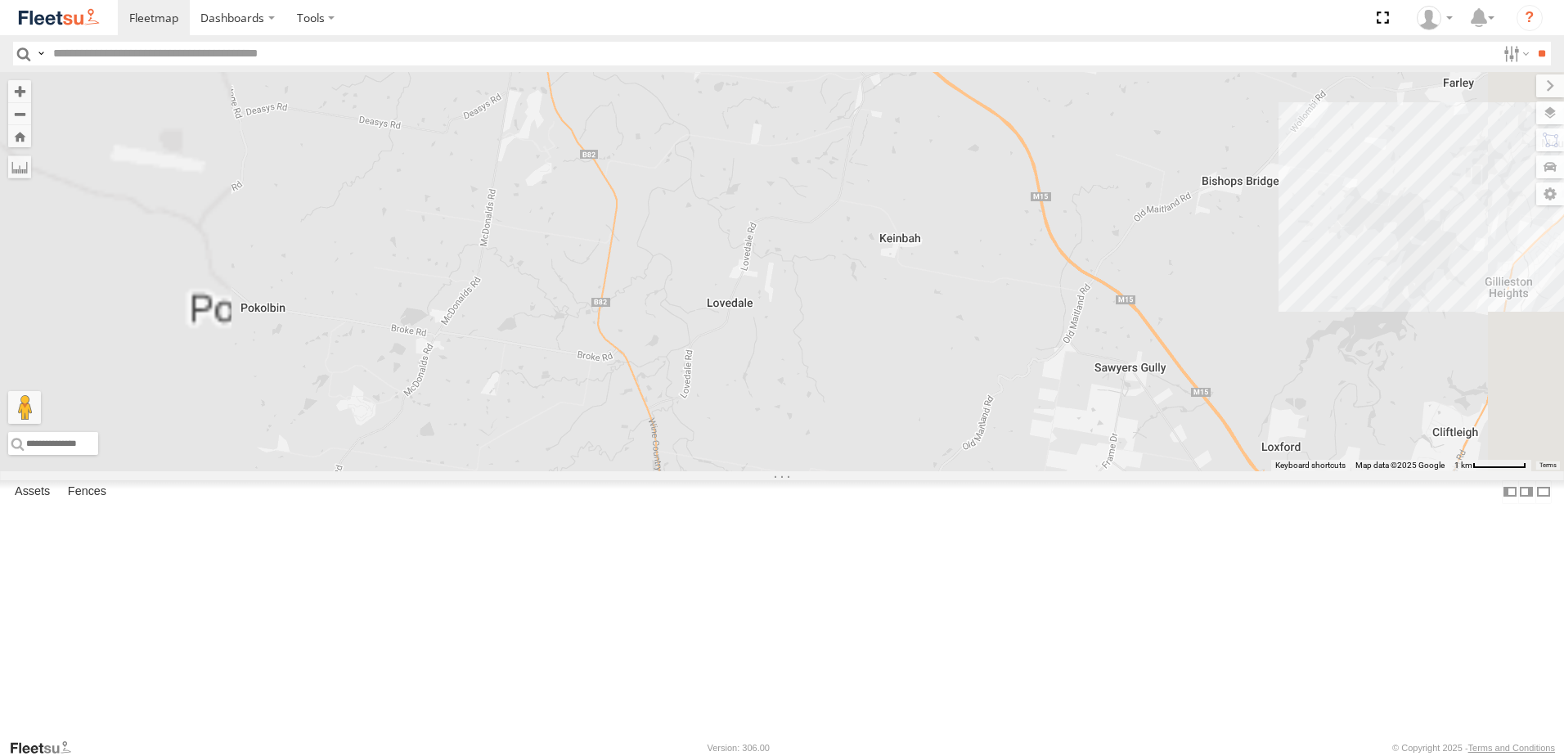
drag, startPoint x: 777, startPoint y: 434, endPoint x: 823, endPoint y: 442, distance: 46.4
click at [821, 441] on div "B4 Timber Truck BX1 Express Ute BX2 Express Ute BX4 Express Ute" at bounding box center [782, 271] width 1564 height 399
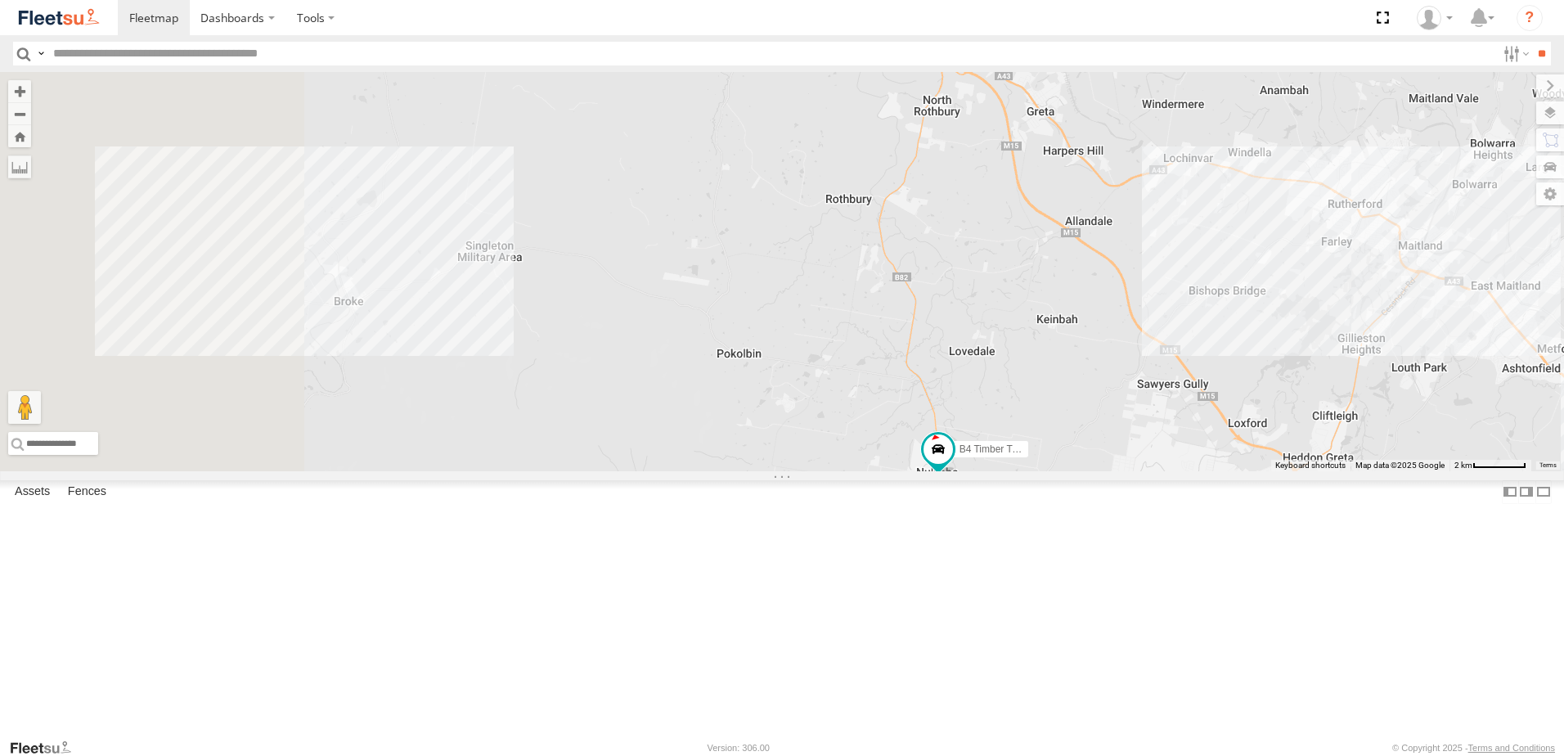
drag, startPoint x: 634, startPoint y: 476, endPoint x: 925, endPoint y: 510, distance: 293.3
click at [925, 471] on div "B4 Timber Truck BX1 Express Ute BX2 Express Ute BX4 Express Ute 6" at bounding box center [782, 271] width 1564 height 399
drag, startPoint x: 762, startPoint y: 492, endPoint x: 822, endPoint y: 466, distance: 65.6
click at [835, 471] on div "B4 Timber Truck BX1 Express Ute BX2 Express Ute BX4 Express Ute 6" at bounding box center [782, 271] width 1564 height 399
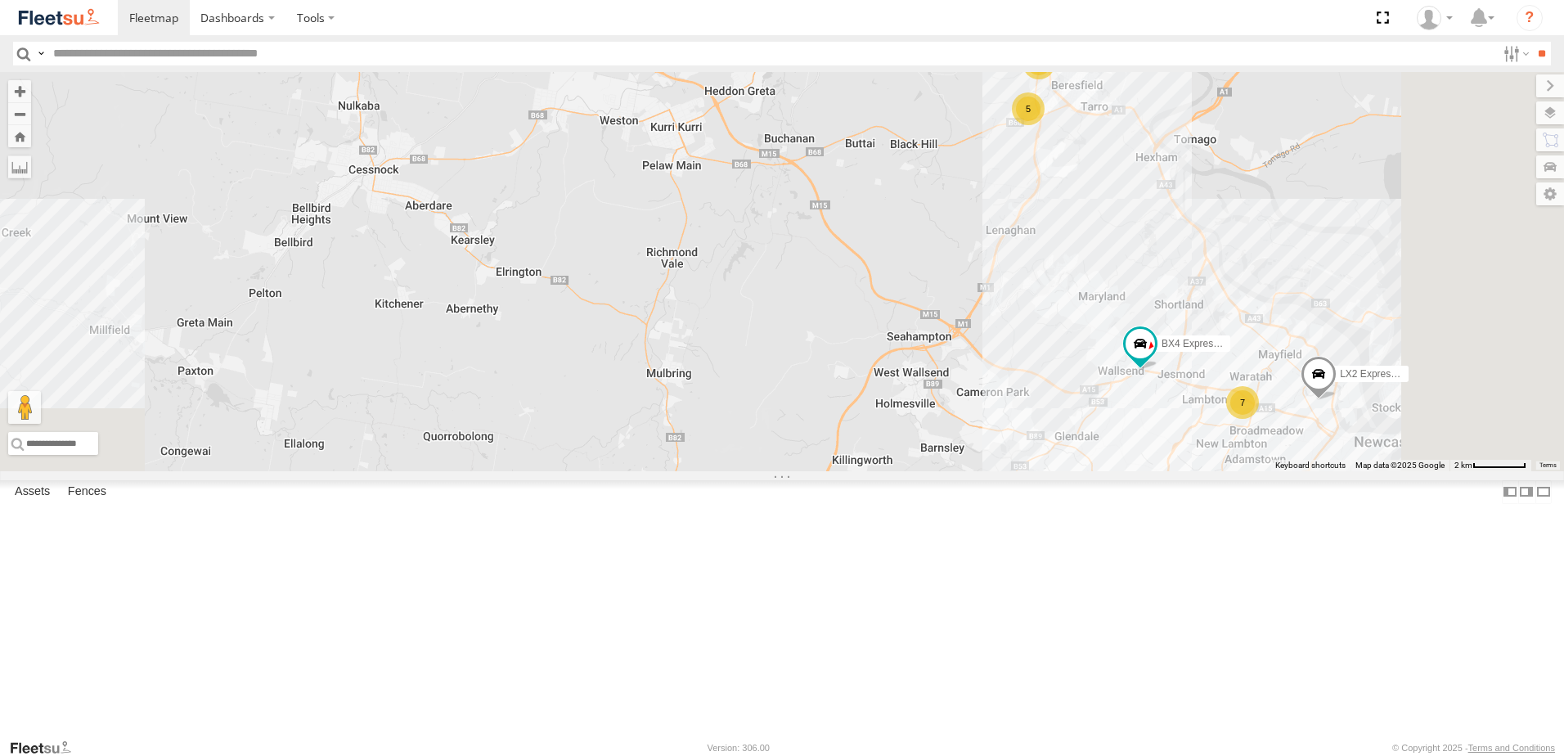
drag, startPoint x: 1012, startPoint y: 321, endPoint x: 1004, endPoint y: 442, distance: 120.5
click at [1004, 442] on div "B4 Timber Truck BX1 Express Ute LX2 Express Ute 9 5 7 2 CX2 Express Ute BX4 Exp…" at bounding box center [782, 271] width 1564 height 399
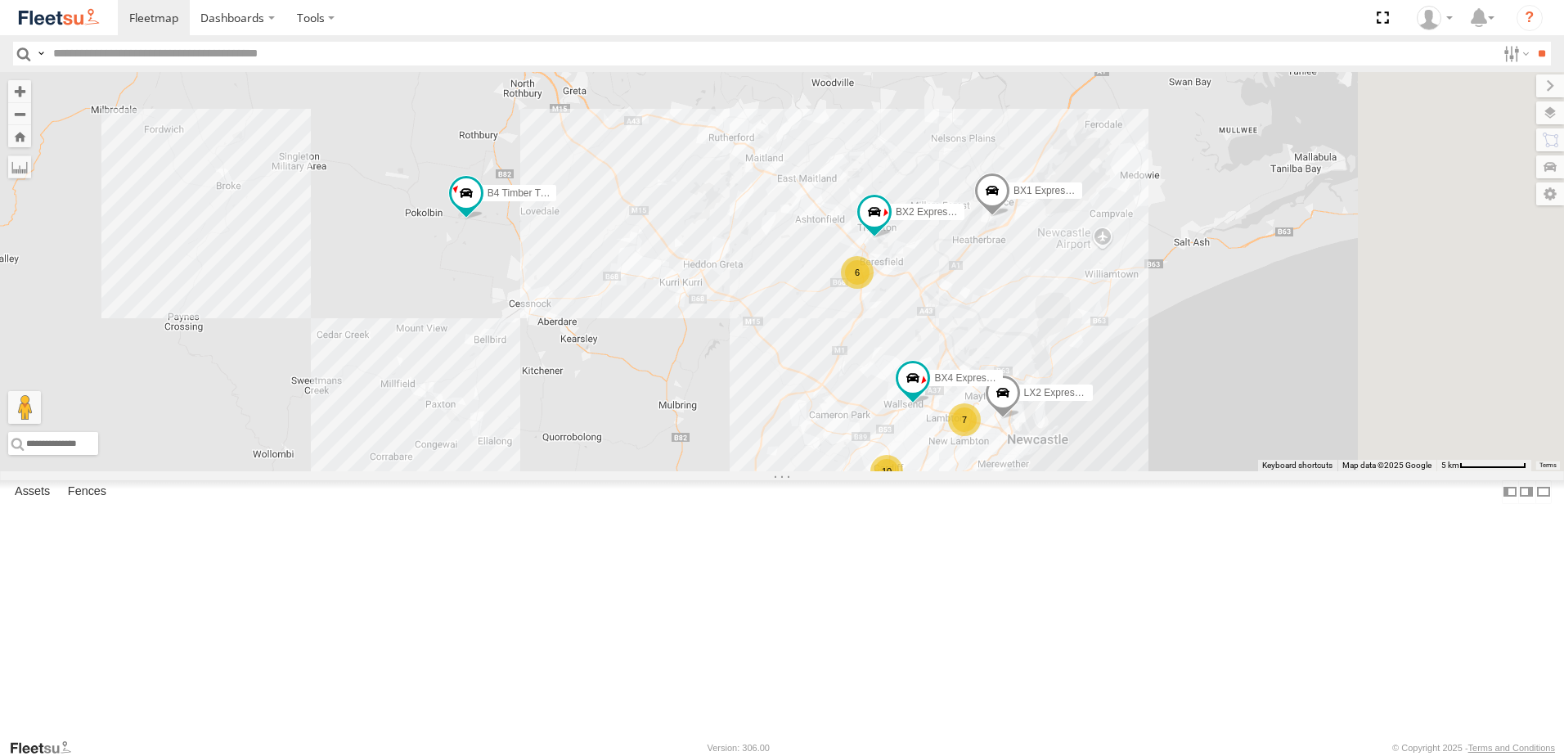
drag, startPoint x: 1162, startPoint y: 555, endPoint x: 1054, endPoint y: 519, distance: 114.1
click at [1054, 471] on div "B4 Timber Truck BX1 Express Ute LX2 Express Ute BX4 Express Ute 10 6 7 BX2 Expr…" at bounding box center [782, 271] width 1564 height 399
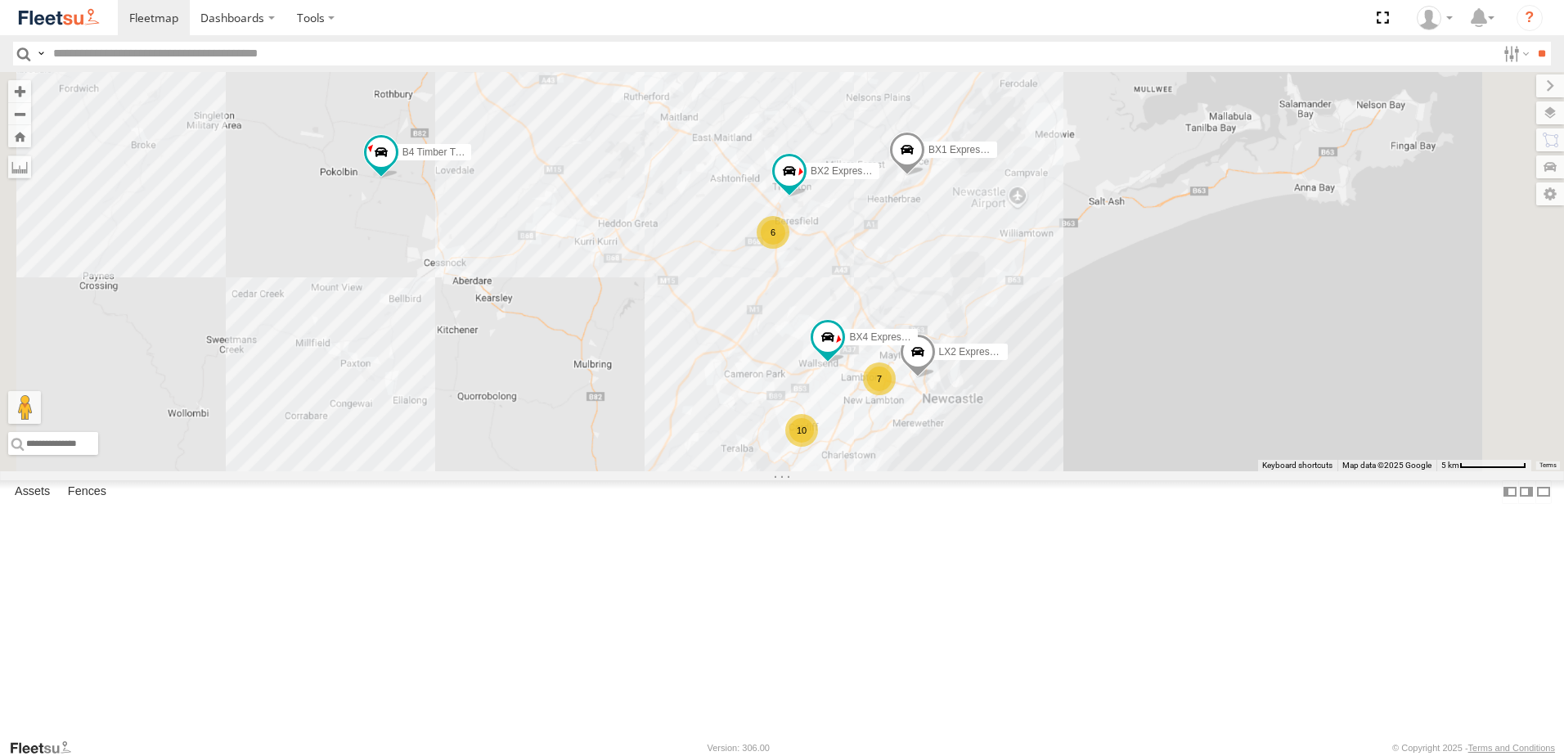
drag, startPoint x: 715, startPoint y: 416, endPoint x: 787, endPoint y: 420, distance: 72.1
click at [787, 420] on div "B4 Timber Truck BX1 Express Ute LX2 Express Ute BX4 Express Ute 10 6 7 BX2 Expr…" at bounding box center [782, 271] width 1564 height 399
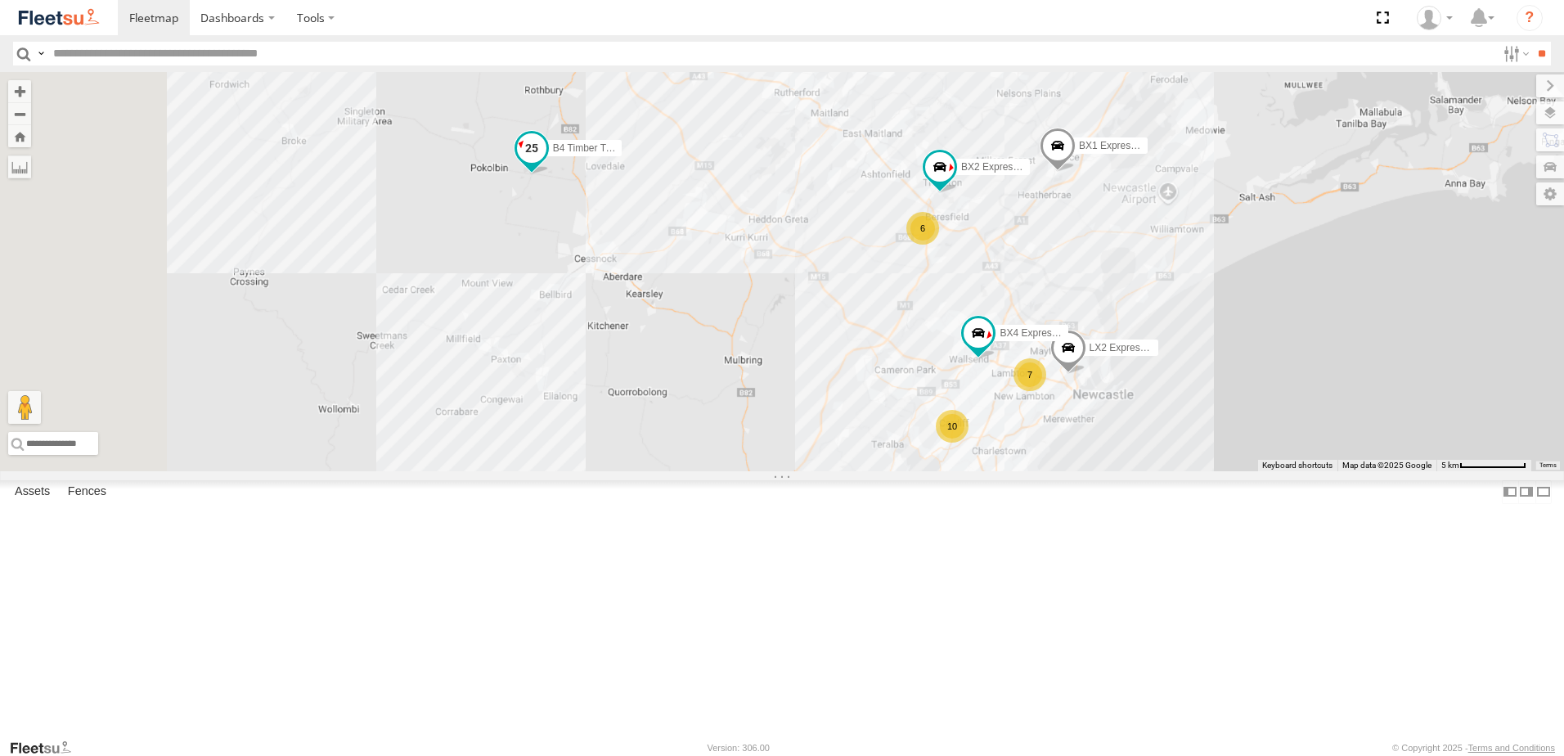
click at [546, 164] on span at bounding box center [531, 148] width 29 height 29
click at [630, 156] on label at bounding box center [614, 150] width 32 height 11
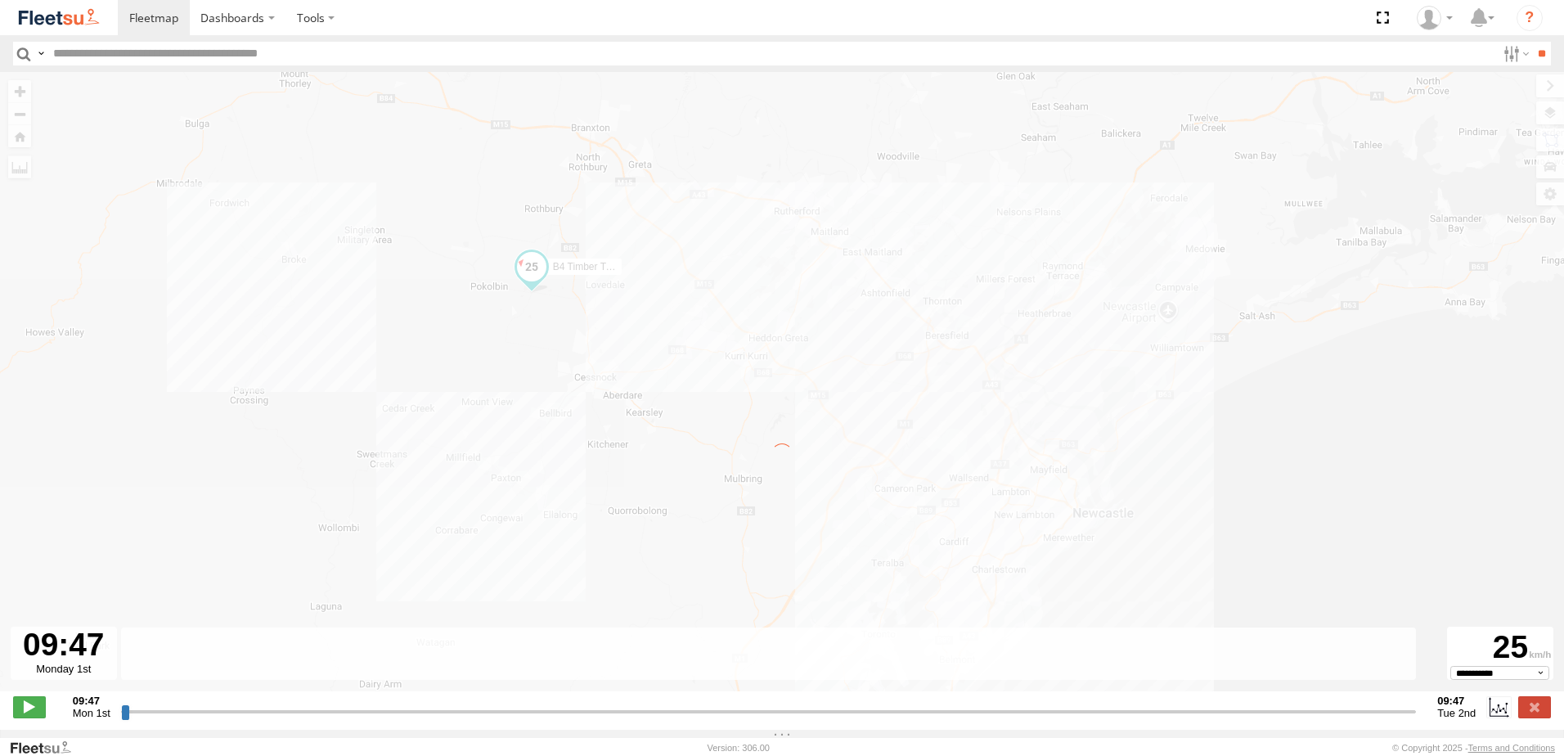
type input "**********"
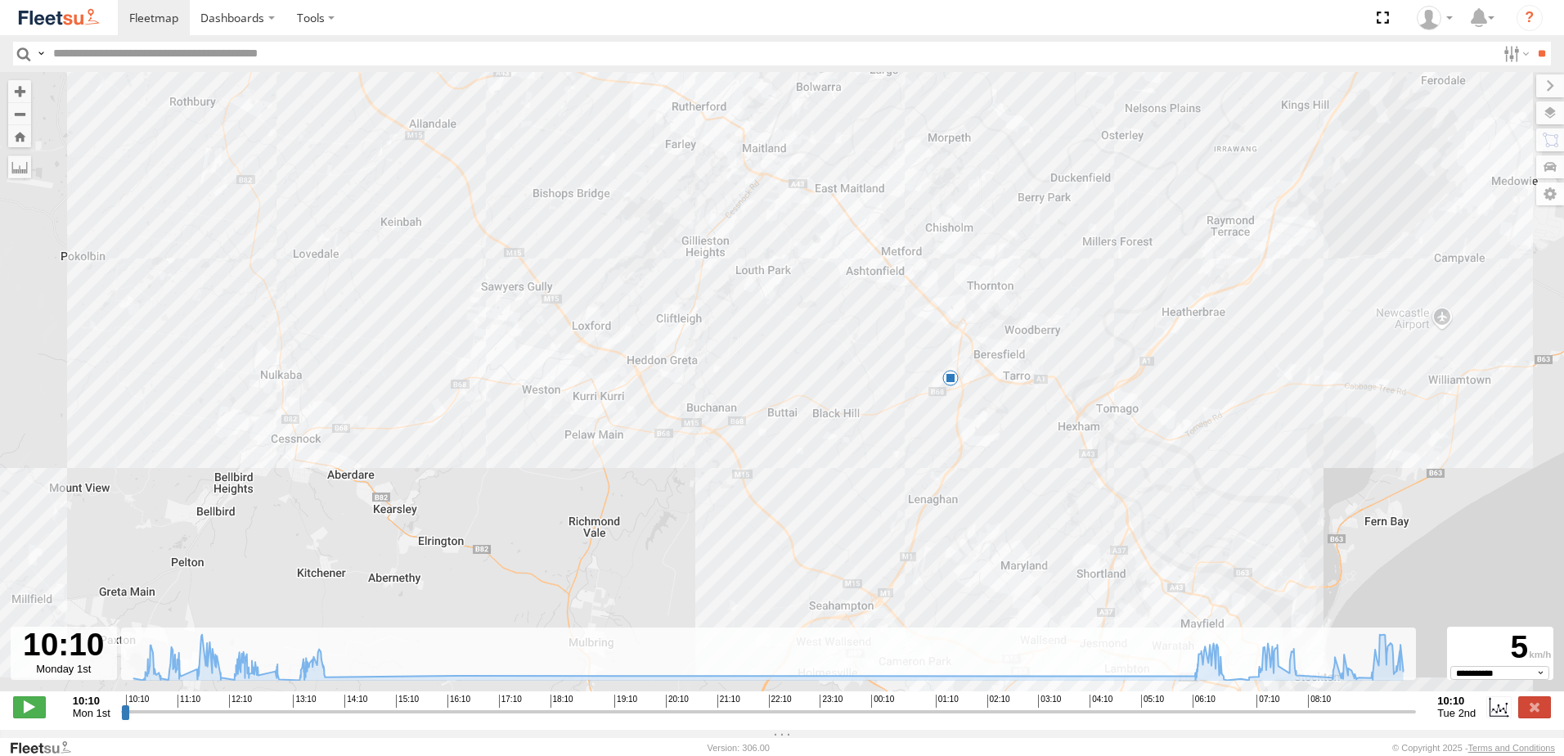
drag, startPoint x: 848, startPoint y: 486, endPoint x: 929, endPoint y: 490, distance: 81.9
click at [929, 490] on div "B4 Timber Truck 12:34 Mon 8" at bounding box center [782, 390] width 1564 height 636
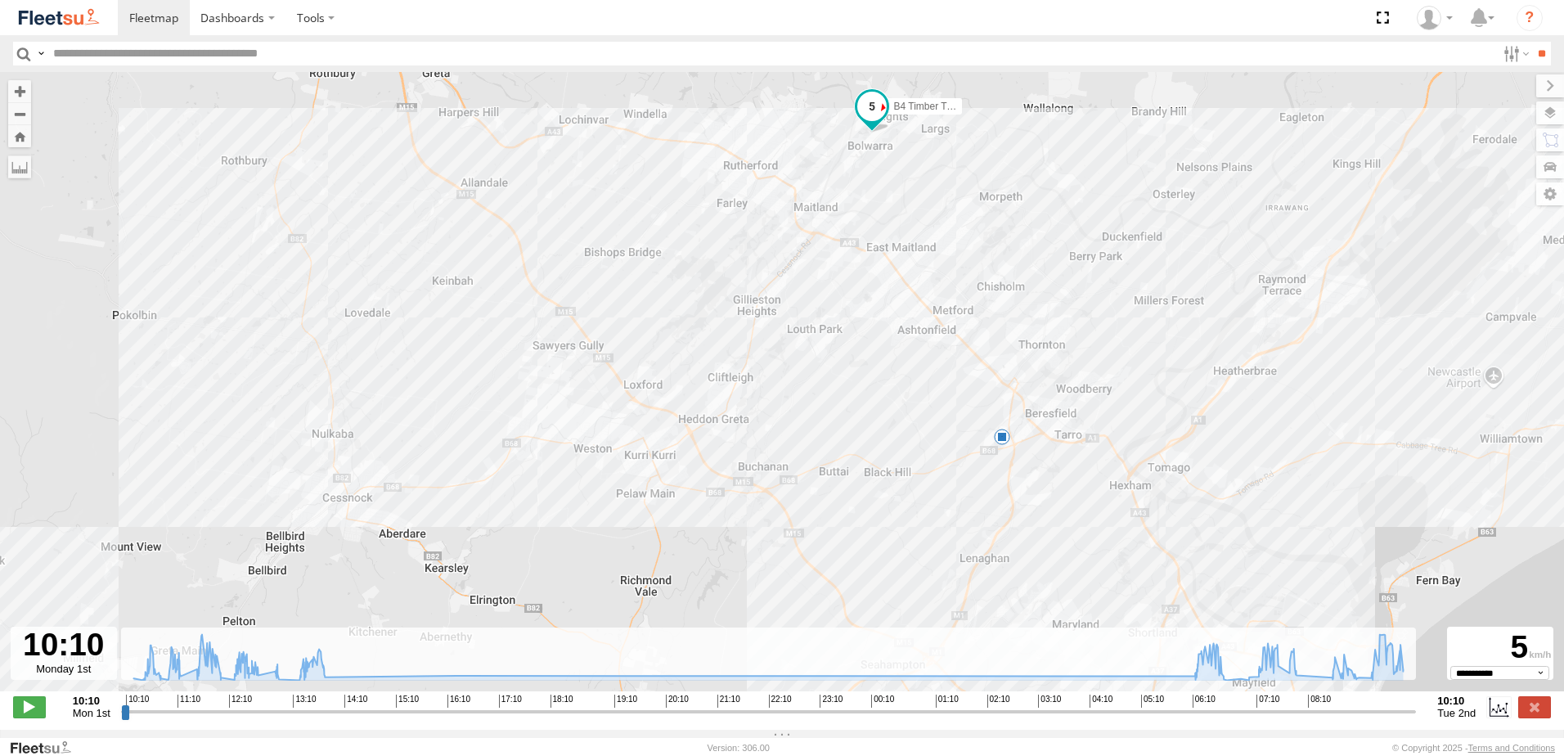
drag, startPoint x: 460, startPoint y: 202, endPoint x: 529, endPoint y: 275, distance: 100.7
click at [529, 274] on div "B4 Timber Truck 12:34 Mon 8" at bounding box center [782, 390] width 1564 height 636
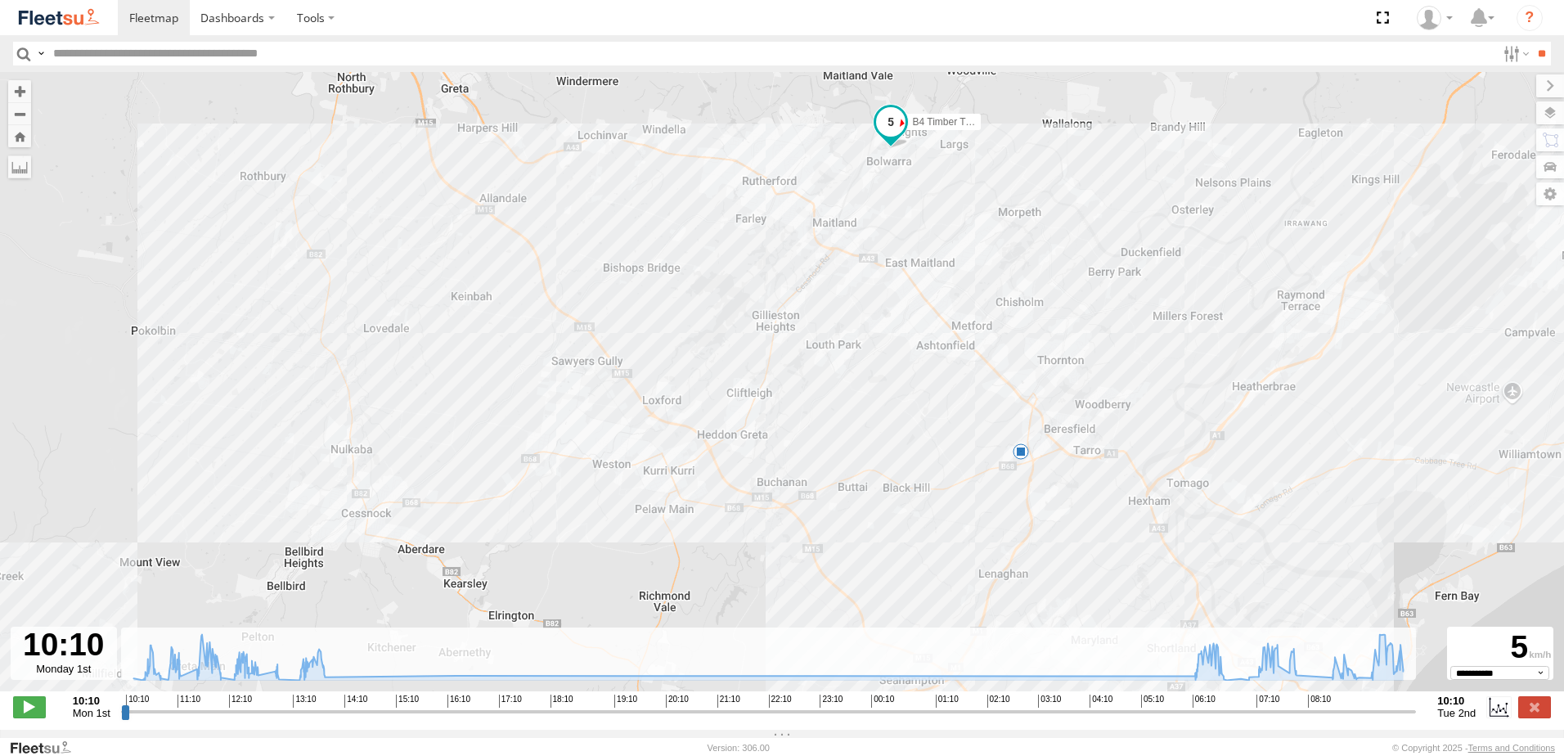
drag, startPoint x: 366, startPoint y: 474, endPoint x: 438, endPoint y: 488, distance: 73.3
click at [438, 488] on div "B4 Timber Truck 12:34 Mon 8" at bounding box center [782, 390] width 1564 height 636
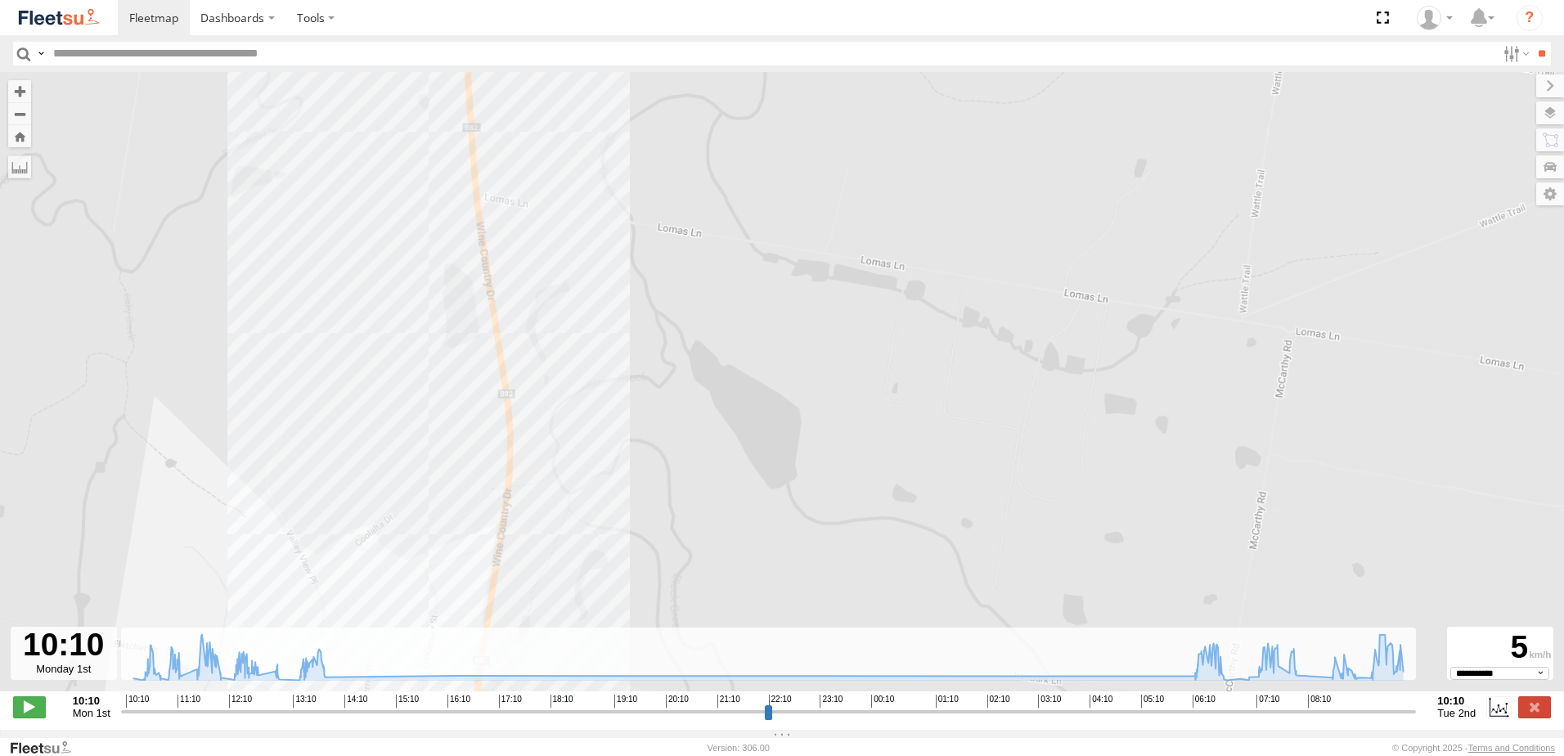
select select "**********"
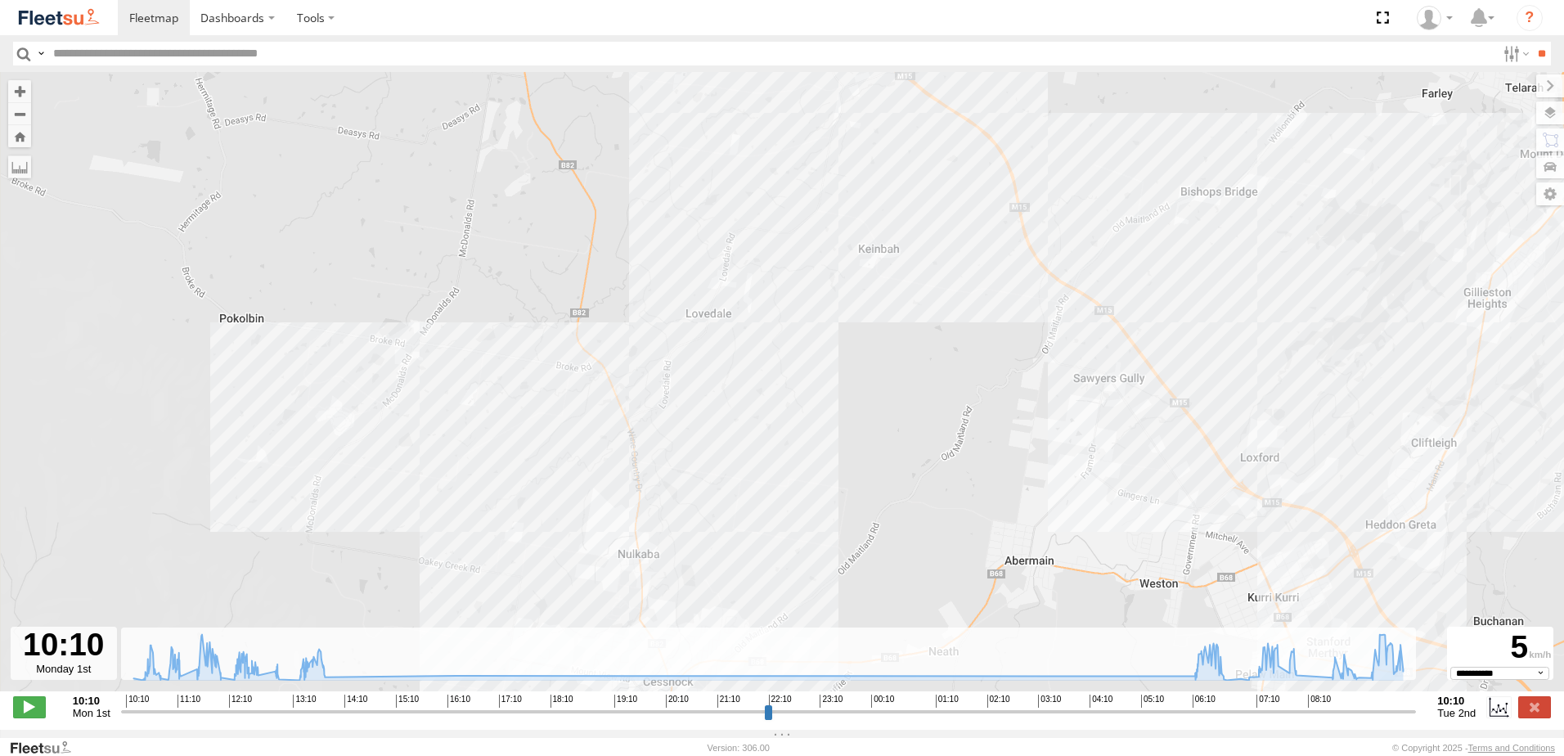
drag, startPoint x: 346, startPoint y: 395, endPoint x: 589, endPoint y: 403, distance: 243.1
click at [589, 403] on div "B4 Timber Truck 12:34 Mon" at bounding box center [782, 390] width 1564 height 636
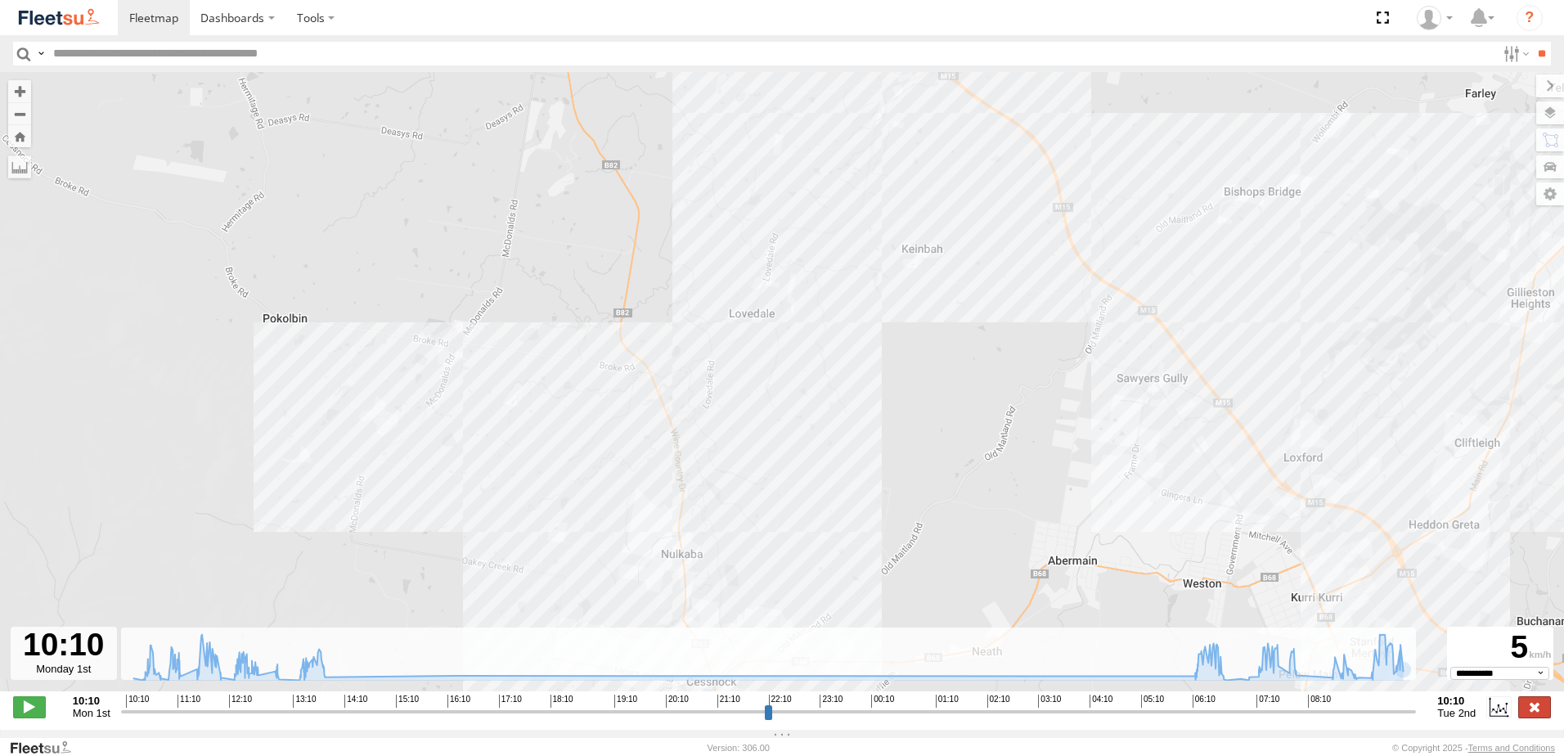
click at [1531, 713] on label at bounding box center [1534, 706] width 33 height 21
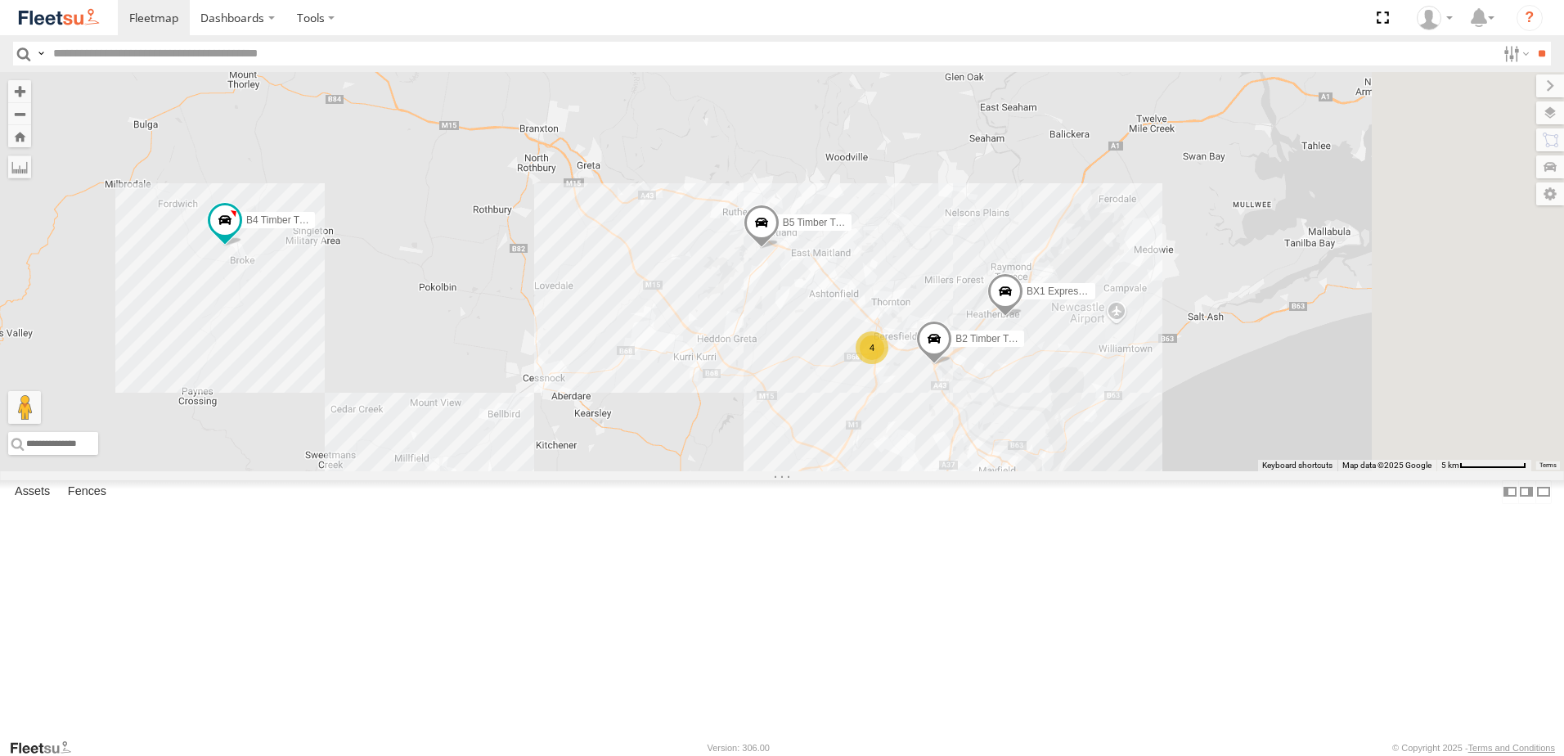
drag, startPoint x: 1082, startPoint y: 362, endPoint x: 879, endPoint y: 501, distance: 246.0
click at [897, 471] on div "B4 Timber Truck BX1 Express Ute 2 3 7 B2 Timber Truck 7 B5 Timber Truck 4 B1 Ti…" at bounding box center [782, 271] width 1564 height 399
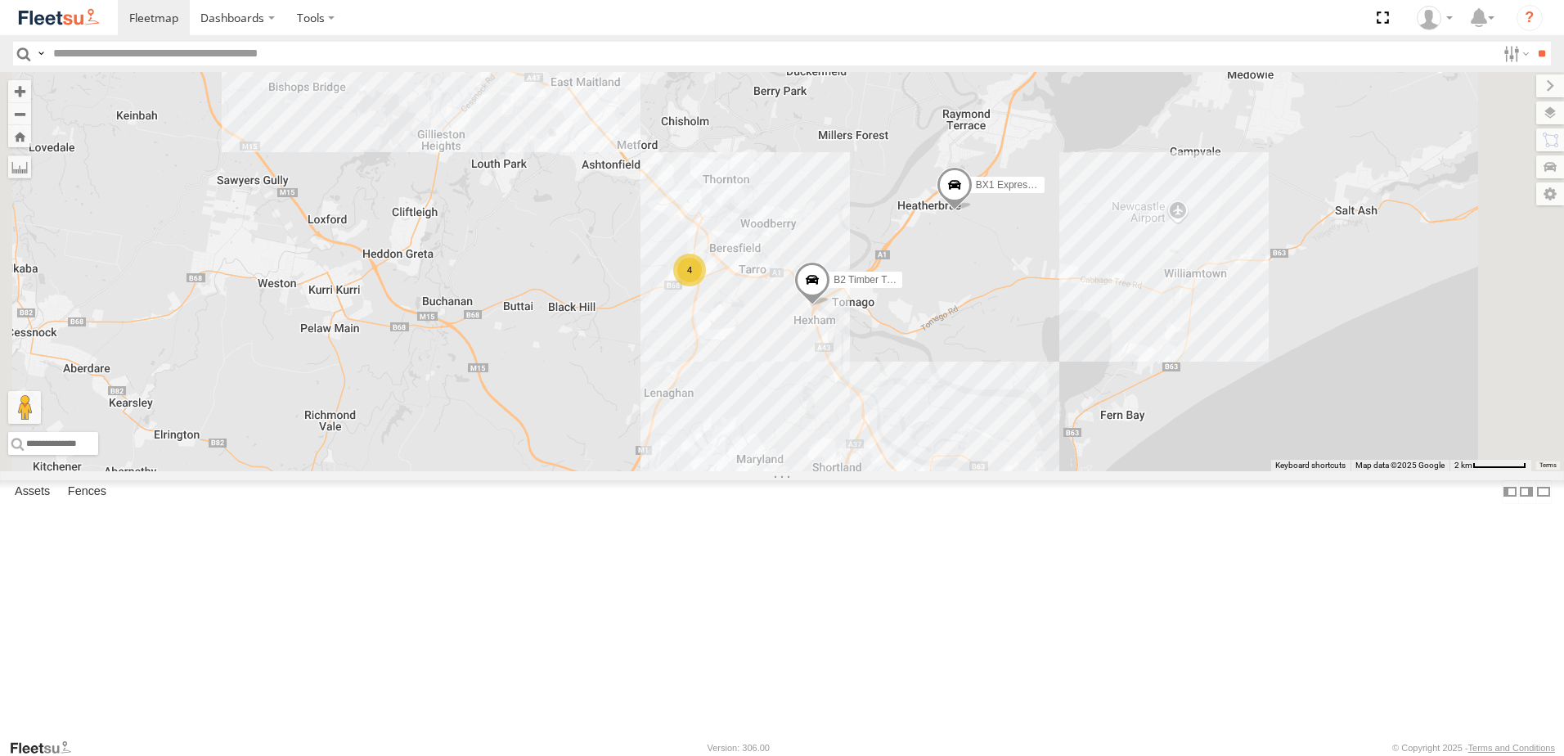
drag, startPoint x: 1148, startPoint y: 493, endPoint x: 1091, endPoint y: 452, distance: 70.2
click at [1091, 452] on div "B4 Timber Truck BX1 Express Ute B2 Timber Truck B5 Timber Truck B1 Timber Truck…" at bounding box center [782, 271] width 1564 height 399
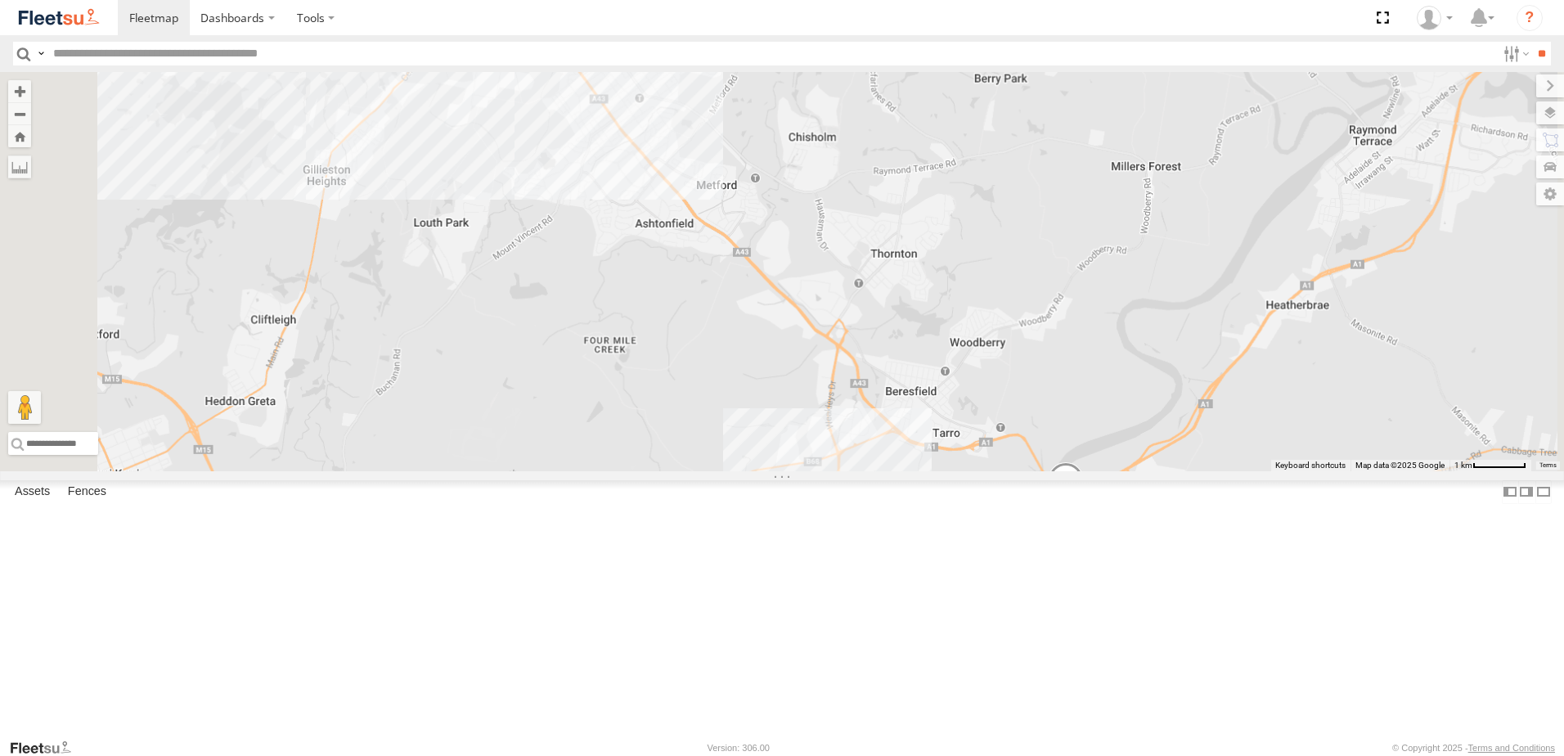
drag, startPoint x: 762, startPoint y: 282, endPoint x: 808, endPoint y: 331, distance: 67.7
click at [807, 335] on div "B4 Timber Truck BX1 Express Ute B2 Timber Truck B5 Timber Truck B1 Timber Truck…" at bounding box center [782, 271] width 1564 height 399
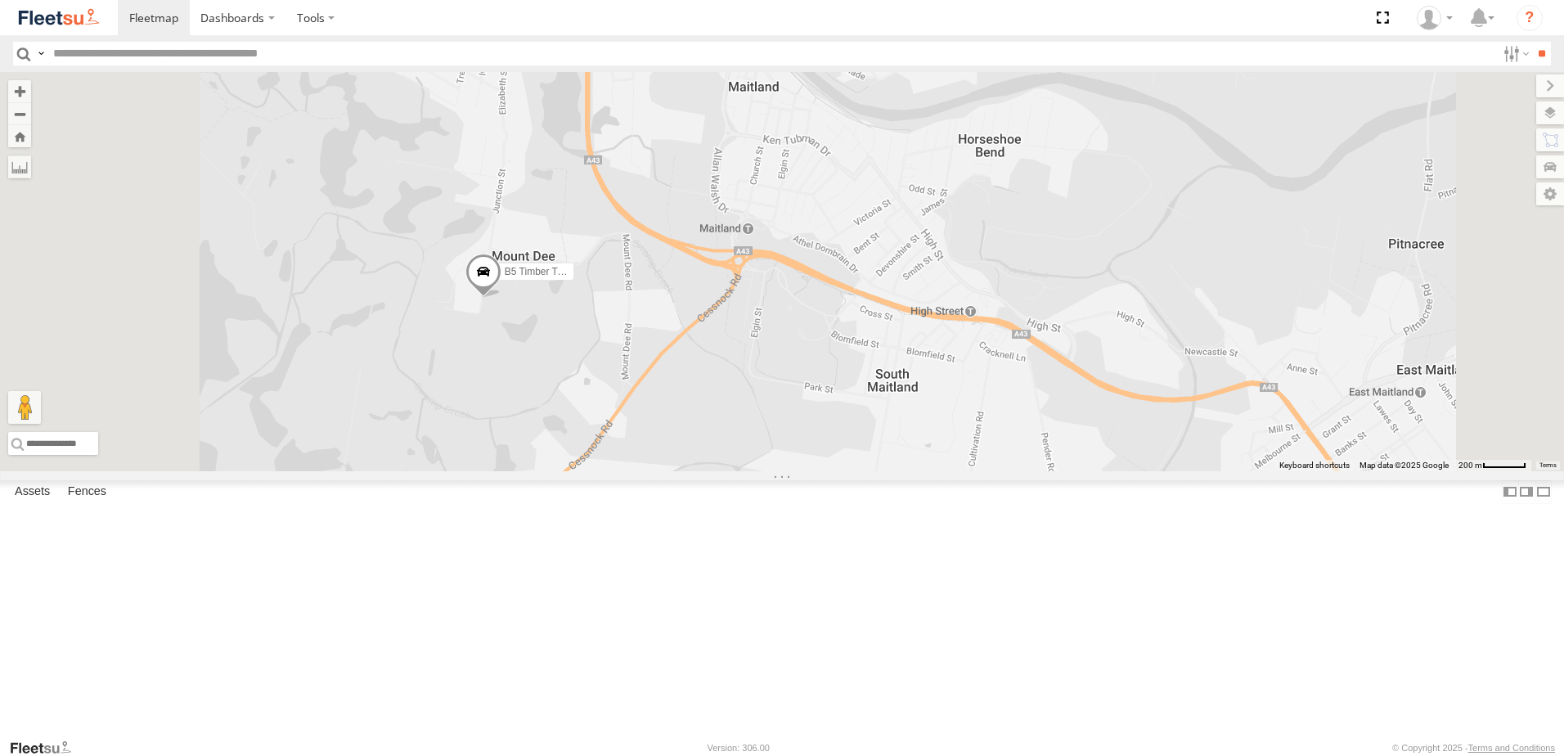
drag, startPoint x: 836, startPoint y: 348, endPoint x: 911, endPoint y: 465, distance: 139.1
click at [911, 465] on div "B4 Timber Truck BX1 Express Ute B2 Timber Truck B5 Timber Truck B1 Timber Truck…" at bounding box center [782, 271] width 1564 height 399
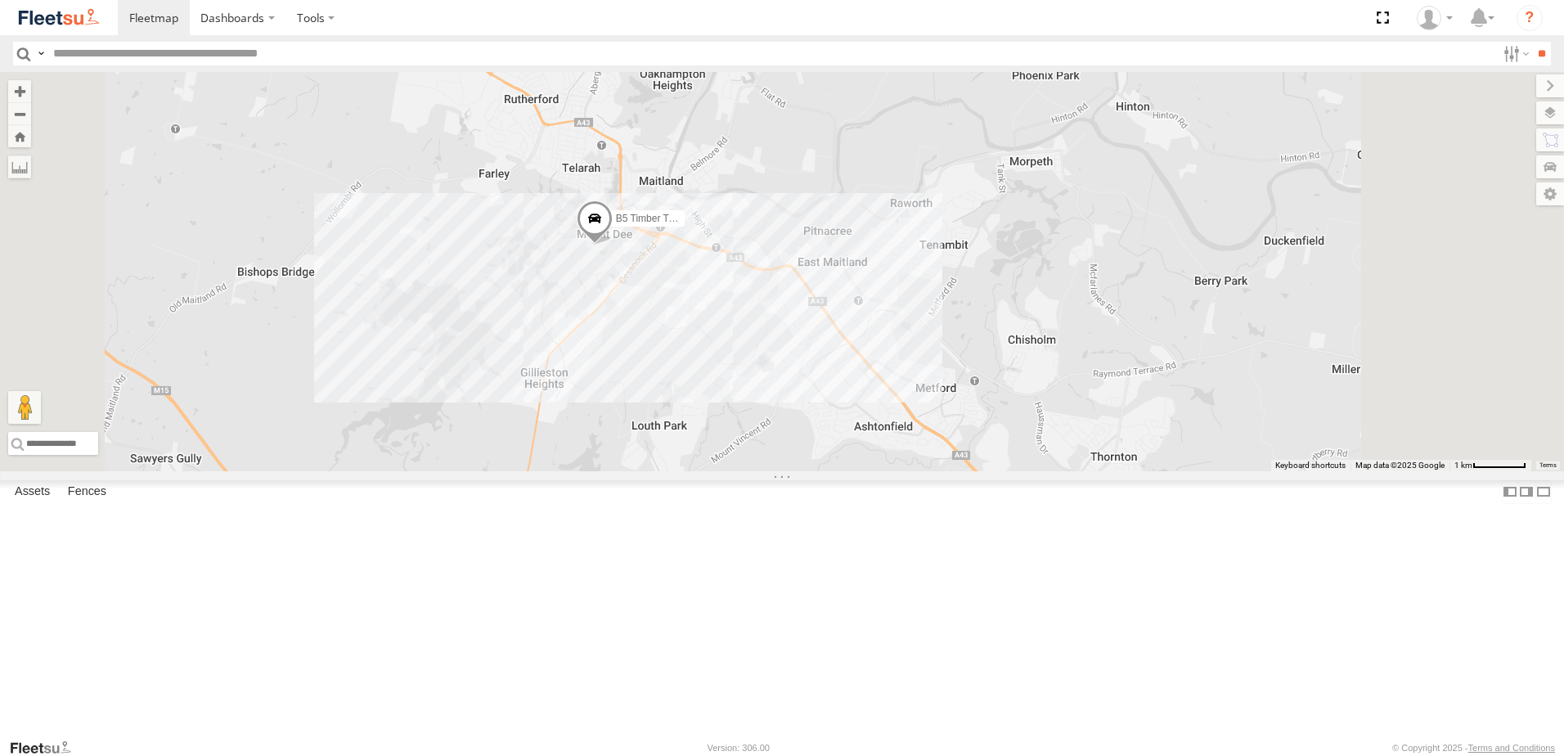
drag, startPoint x: 945, startPoint y: 534, endPoint x: 792, endPoint y: 392, distance: 209.0
click at [794, 398] on div "B4 Timber Truck BX1 Express Ute B2 Timber Truck B5 Timber Truck B1 Timber Truck…" at bounding box center [782, 271] width 1564 height 399
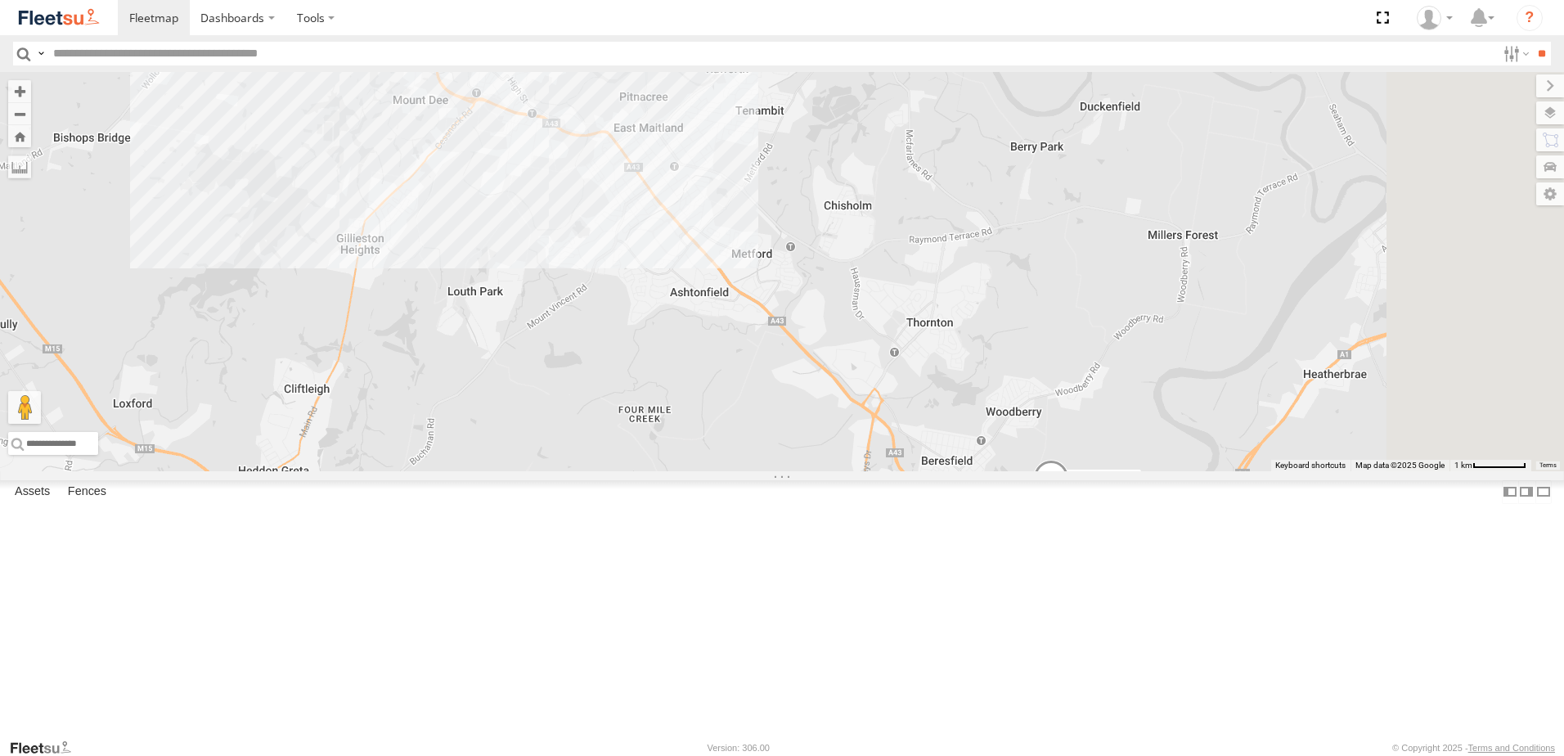
drag, startPoint x: 1232, startPoint y: 667, endPoint x: 960, endPoint y: 306, distance: 451.6
click at [991, 337] on div "B2 Timber Truck B5 Timber Truck 4" at bounding box center [782, 271] width 1564 height 399
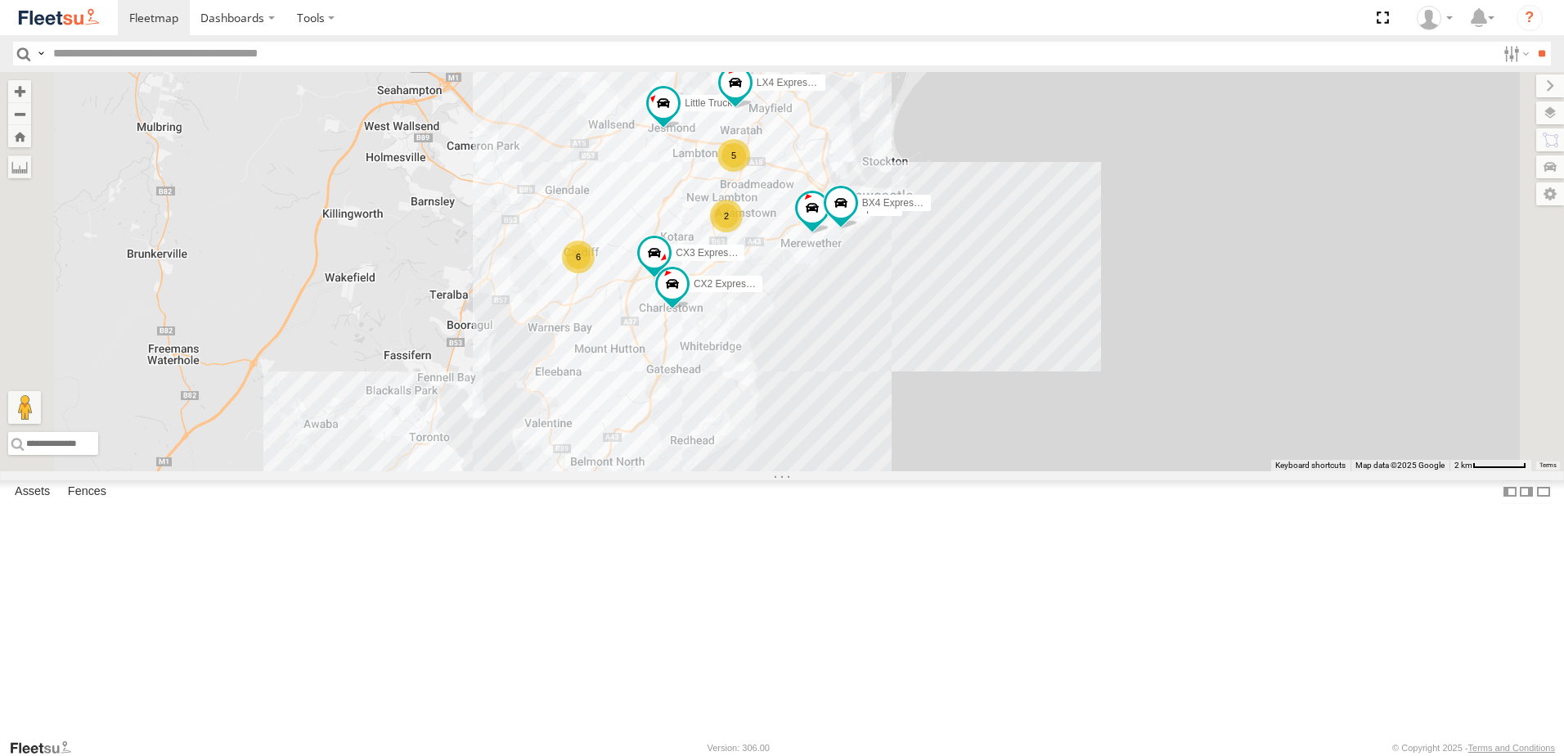
drag, startPoint x: 762, startPoint y: 497, endPoint x: 637, endPoint y: 272, distance: 256.3
click at [637, 272] on div "B2 Timber Truck B5 Timber Truck BX1 Express Ute 2 6 CX3 Express Ute 5 LX4 Expre…" at bounding box center [782, 271] width 1564 height 399
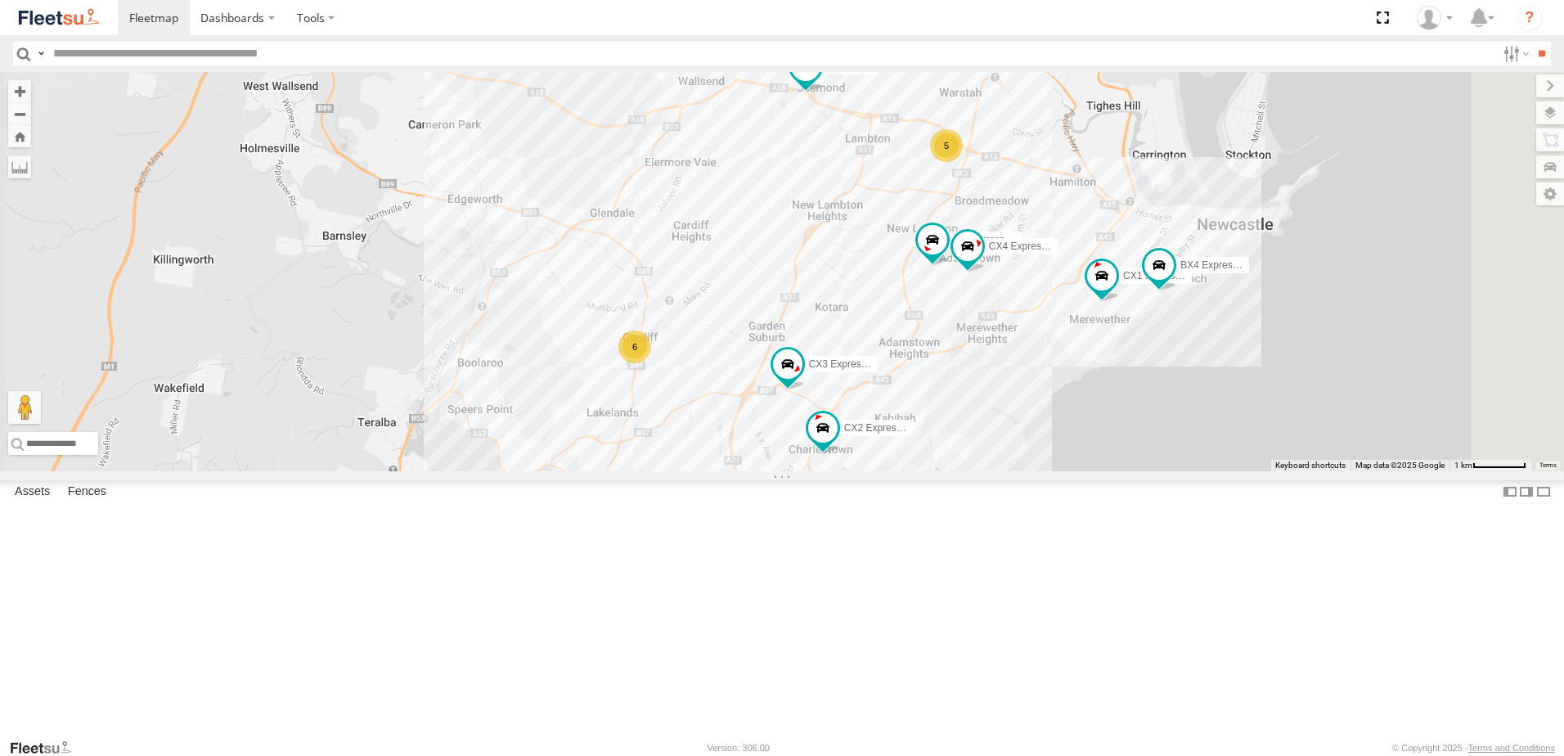
drag, startPoint x: 907, startPoint y: 495, endPoint x: 861, endPoint y: 434, distance: 75.9
click at [877, 431] on div "B2 Timber Truck B5 Timber Truck BX1 Express Ute CX3 Express Ute LX4 Express Ute…" at bounding box center [782, 271] width 1564 height 399
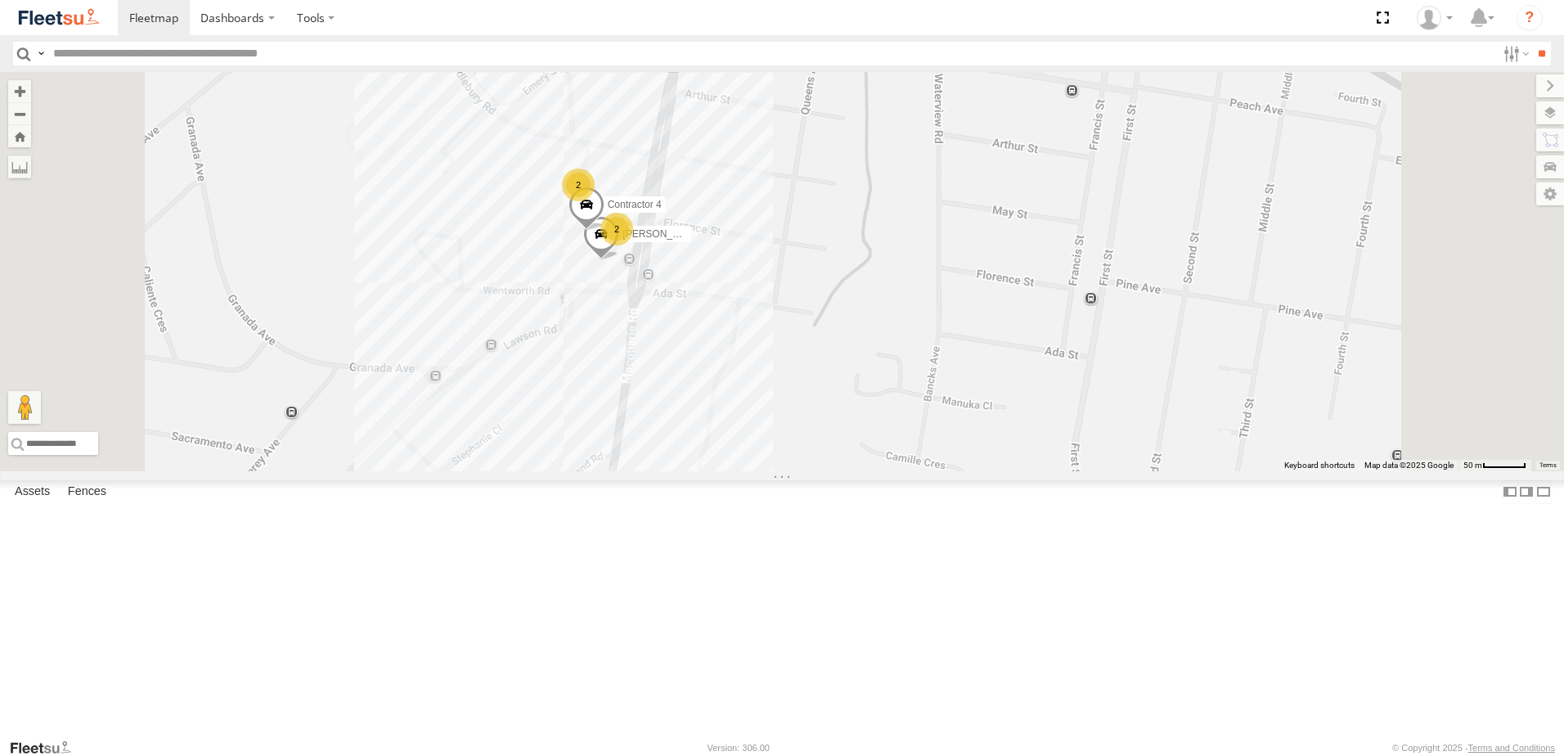
drag, startPoint x: 959, startPoint y: 294, endPoint x: 897, endPoint y: 384, distance: 109.6
click at [905, 388] on div "B2 Timber Truck B5 Timber Truck BX1 Express Ute CX3 Express Ute LX4 Express Ute…" at bounding box center [782, 271] width 1564 height 399
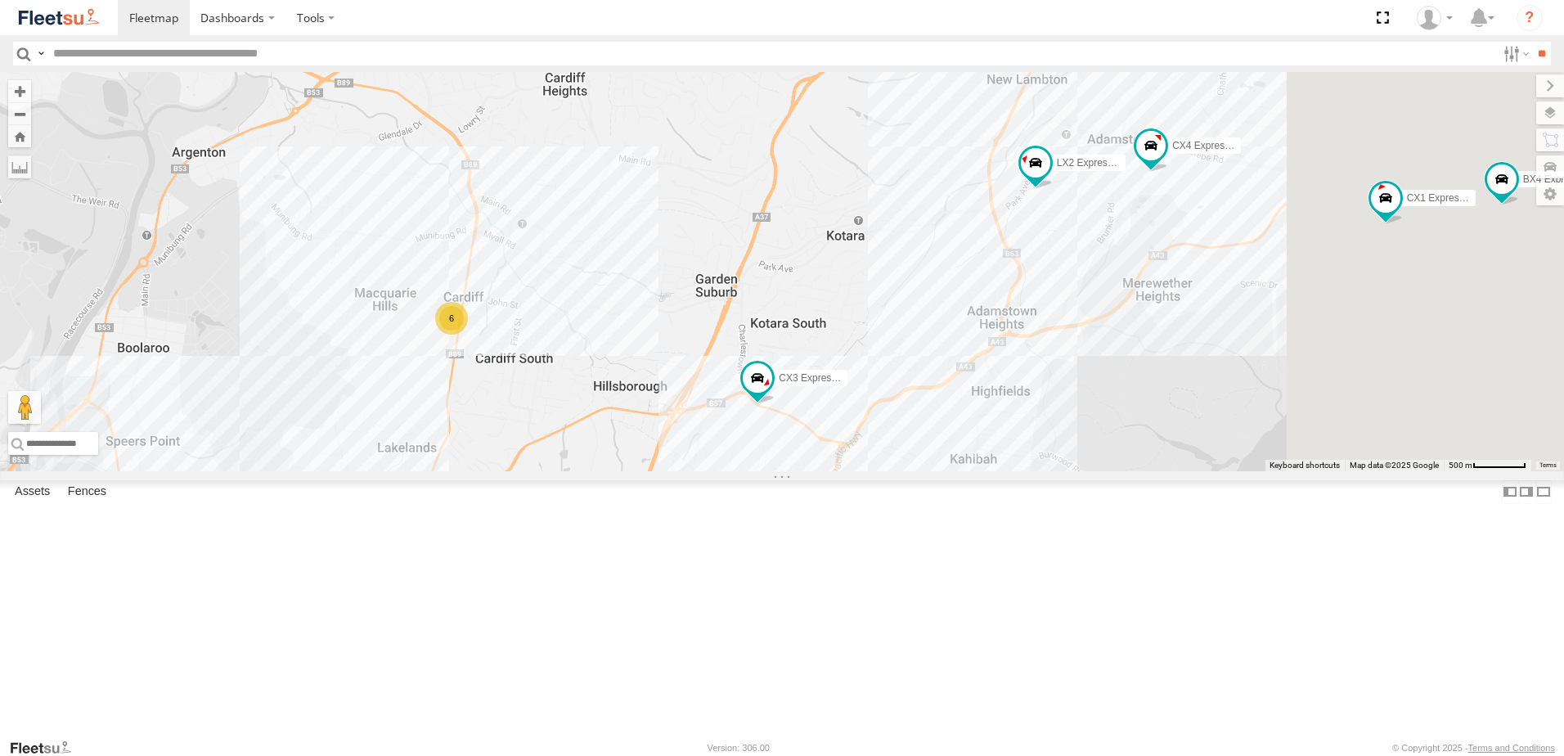
drag, startPoint x: 879, startPoint y: 425, endPoint x: 594, endPoint y: 506, distance: 295.8
click at [600, 471] on div "B2 Timber Truck B5 Timber Truck BX1 Express Ute CX3 Express Ute LX4 Express Ute…" at bounding box center [782, 271] width 1564 height 399
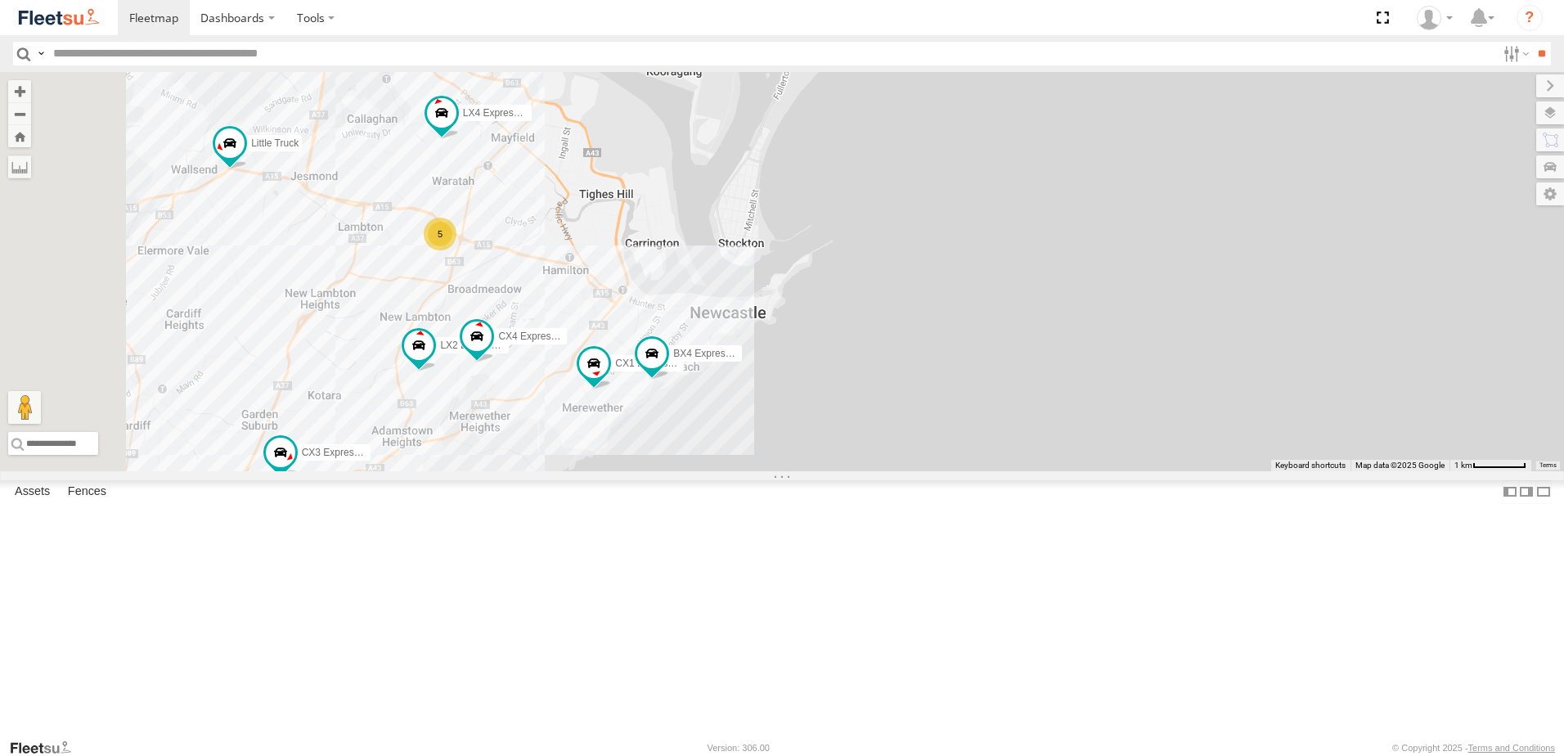
drag, startPoint x: 740, startPoint y: 418, endPoint x: 843, endPoint y: 406, distance: 104.6
click at [843, 406] on div "B2 Timber Truck B5 Timber Truck BX1 Express Ute CX3 Express Ute LX4 Express Ute…" at bounding box center [782, 271] width 1564 height 399
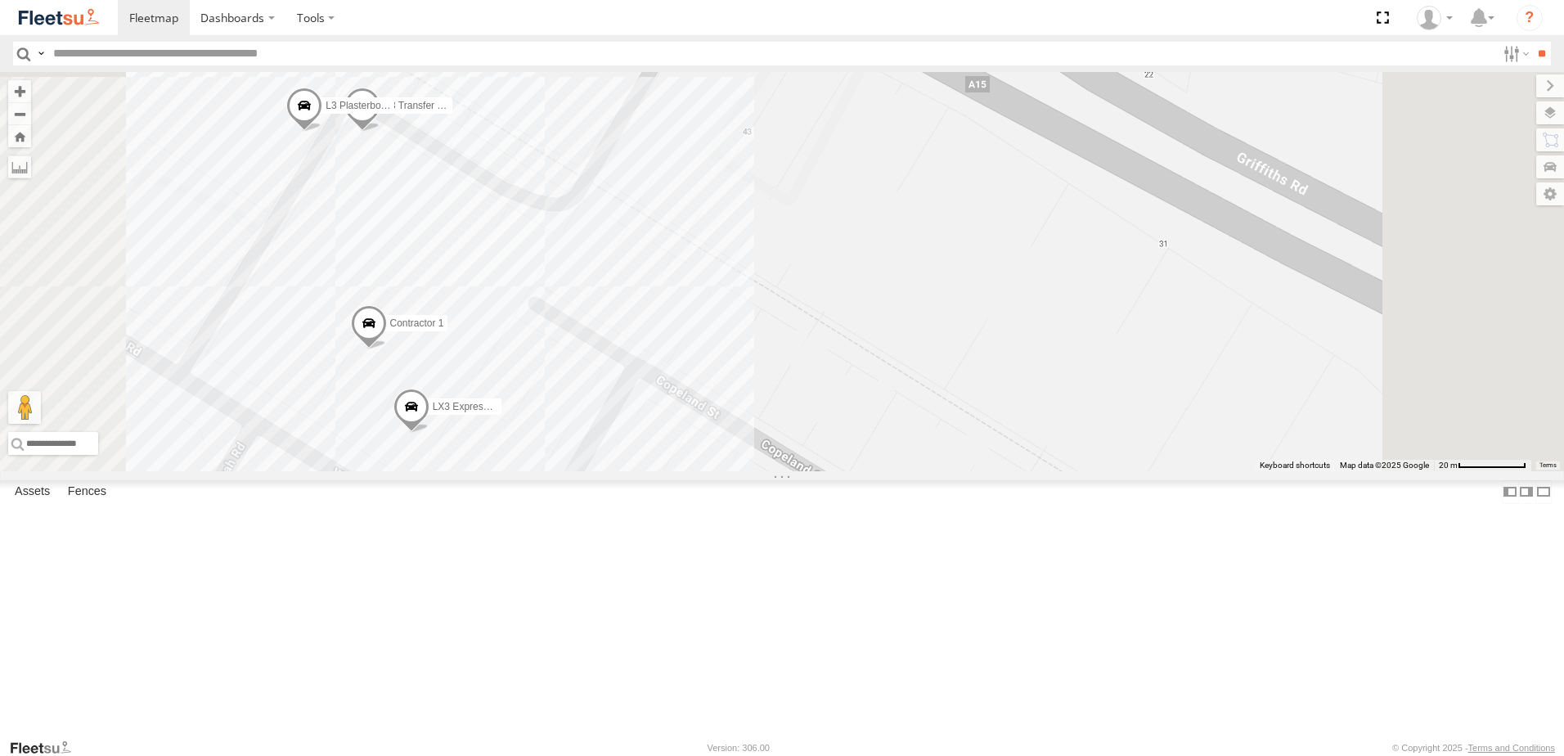
drag, startPoint x: 664, startPoint y: 330, endPoint x: 746, endPoint y: 328, distance: 81.8
click at [746, 328] on div "B2 Timber Truck B5 Timber Truck BX1 Express Ute CX3 Express Ute LX4 Express Ute…" at bounding box center [782, 271] width 1564 height 399
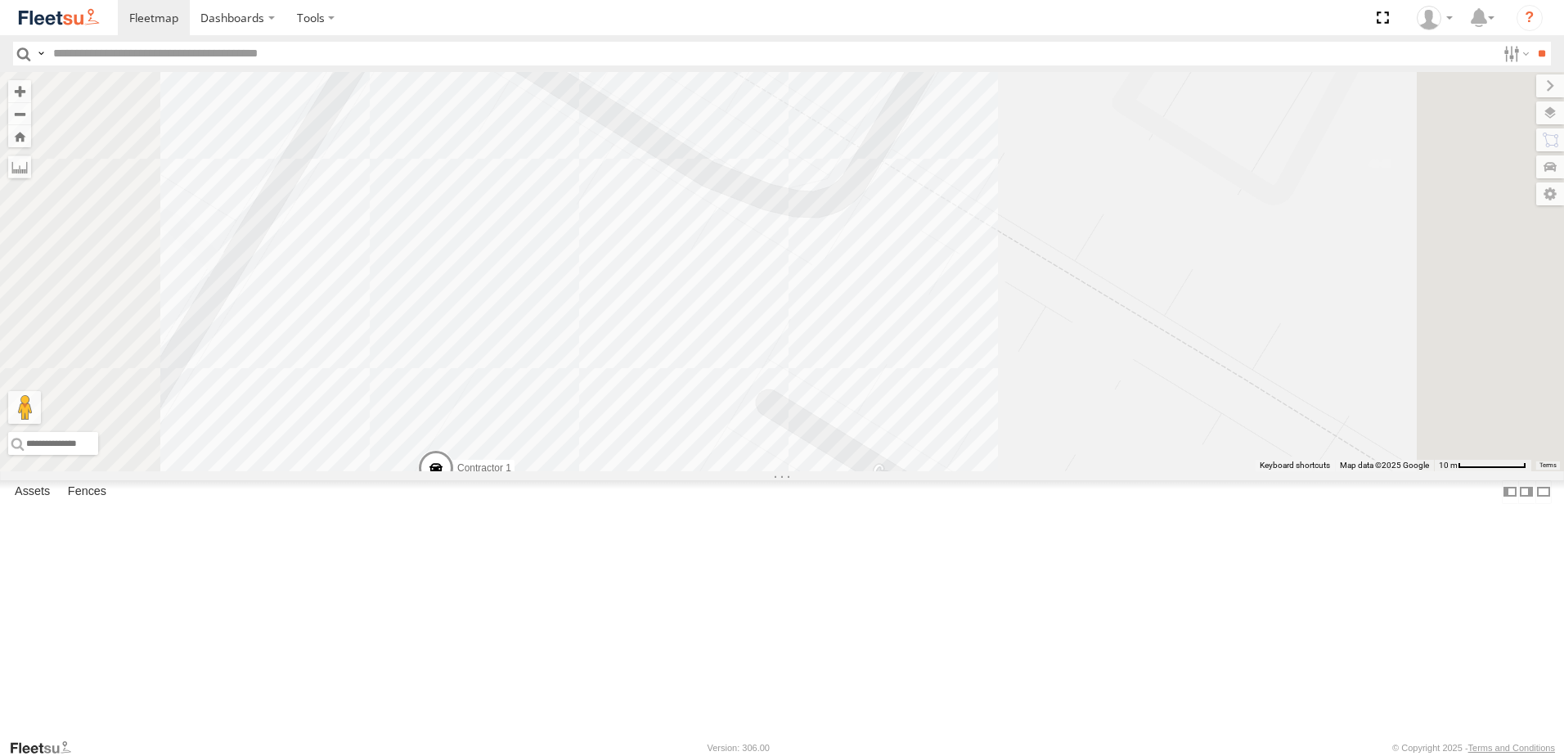
click at [442, 59] on span at bounding box center [424, 37] width 36 height 44
click at [522, 40] on label at bounding box center [506, 34] width 32 height 11
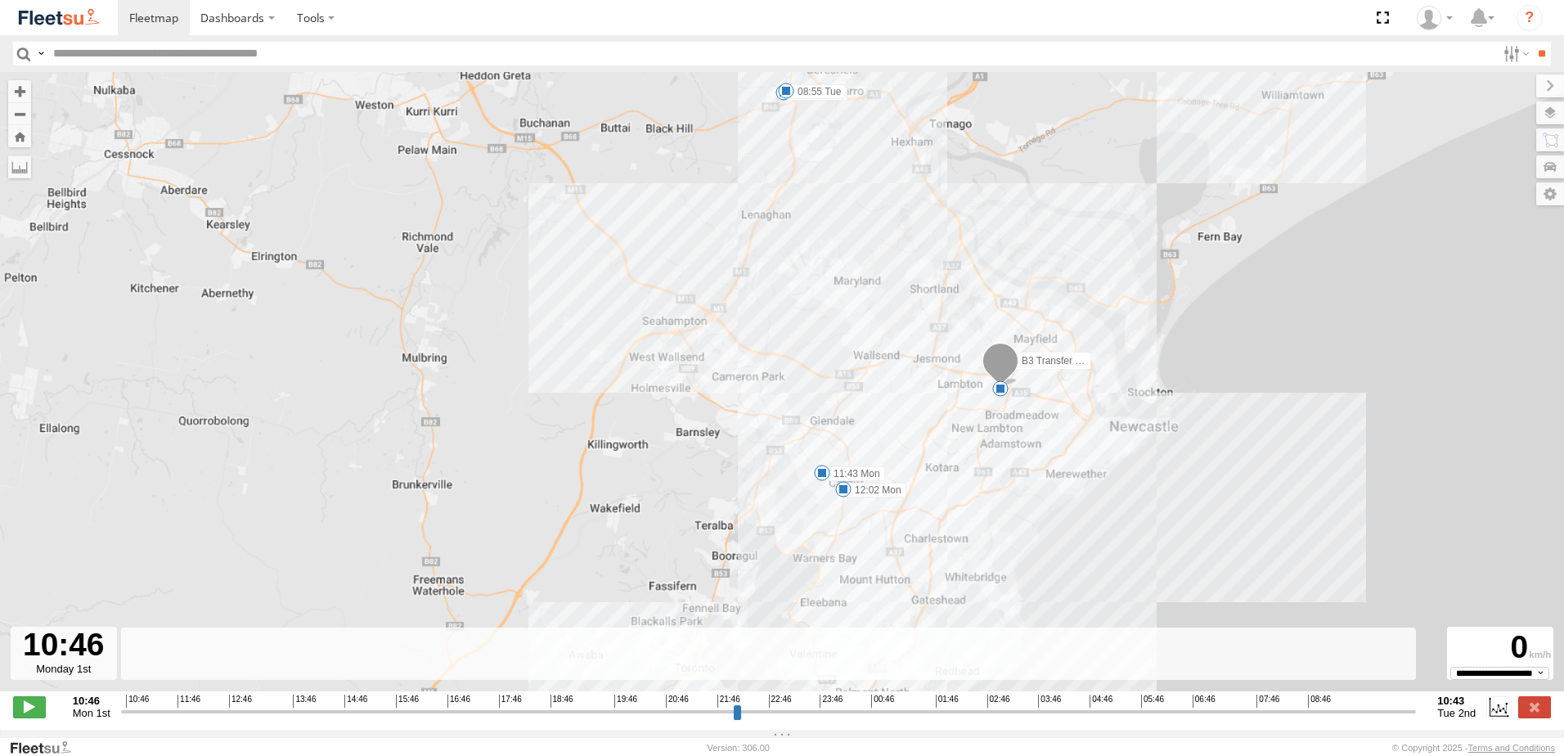
drag, startPoint x: 1054, startPoint y: 508, endPoint x: 1037, endPoint y: 368, distance: 140.8
click at [1037, 368] on div "B3 Transfer Truck 11:43 Mon 12:02 Mon 15:02 Mon 05:57 Tue 08:55 Tue 5" at bounding box center [782, 390] width 1564 height 636
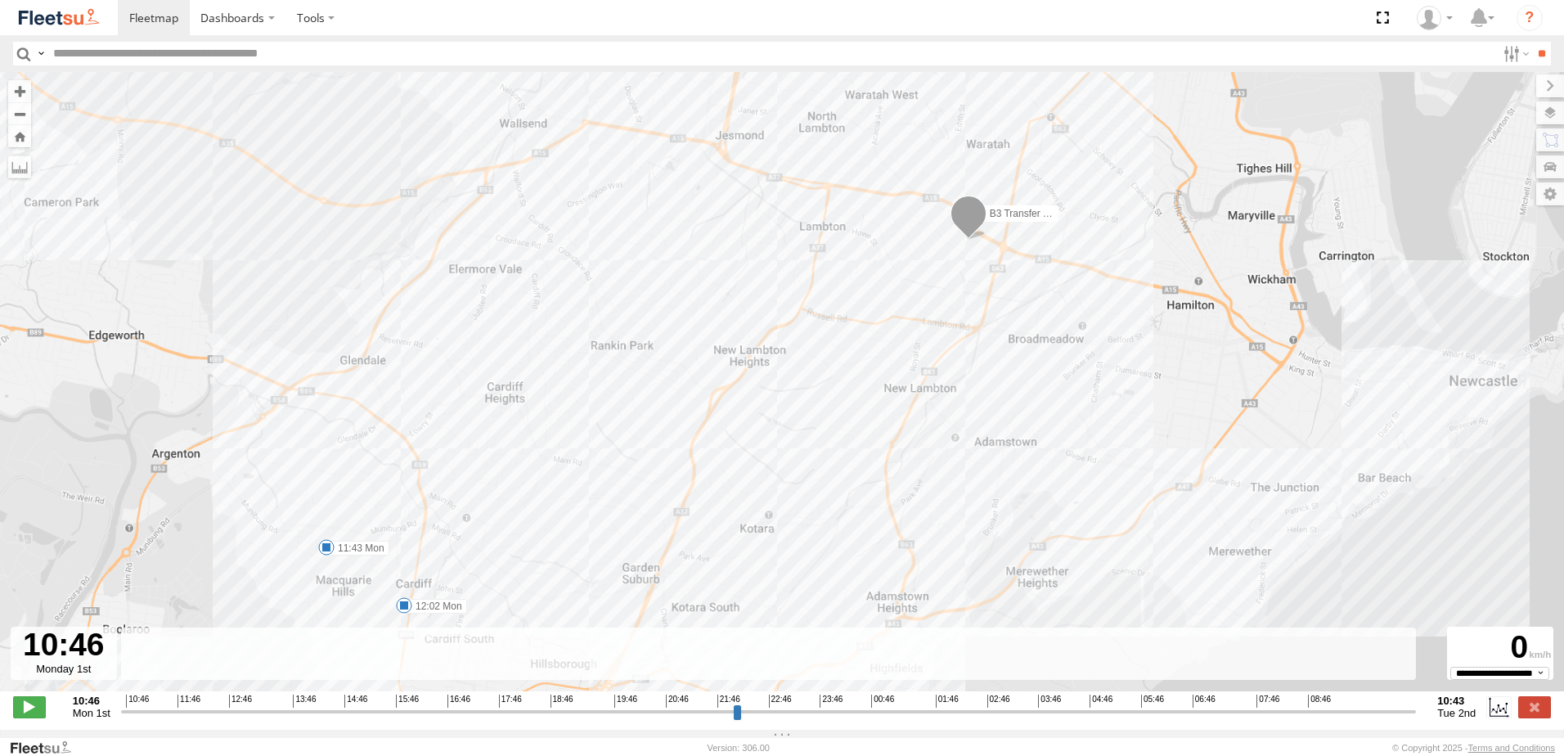
drag, startPoint x: 995, startPoint y: 214, endPoint x: 982, endPoint y: 387, distance: 173.9
click at [982, 387] on div "B3 Transfer Truck 11:43 Mon 12:02 Mon 15:02 Mon 05:57 Tue 08:55 Tue" at bounding box center [782, 390] width 1564 height 636
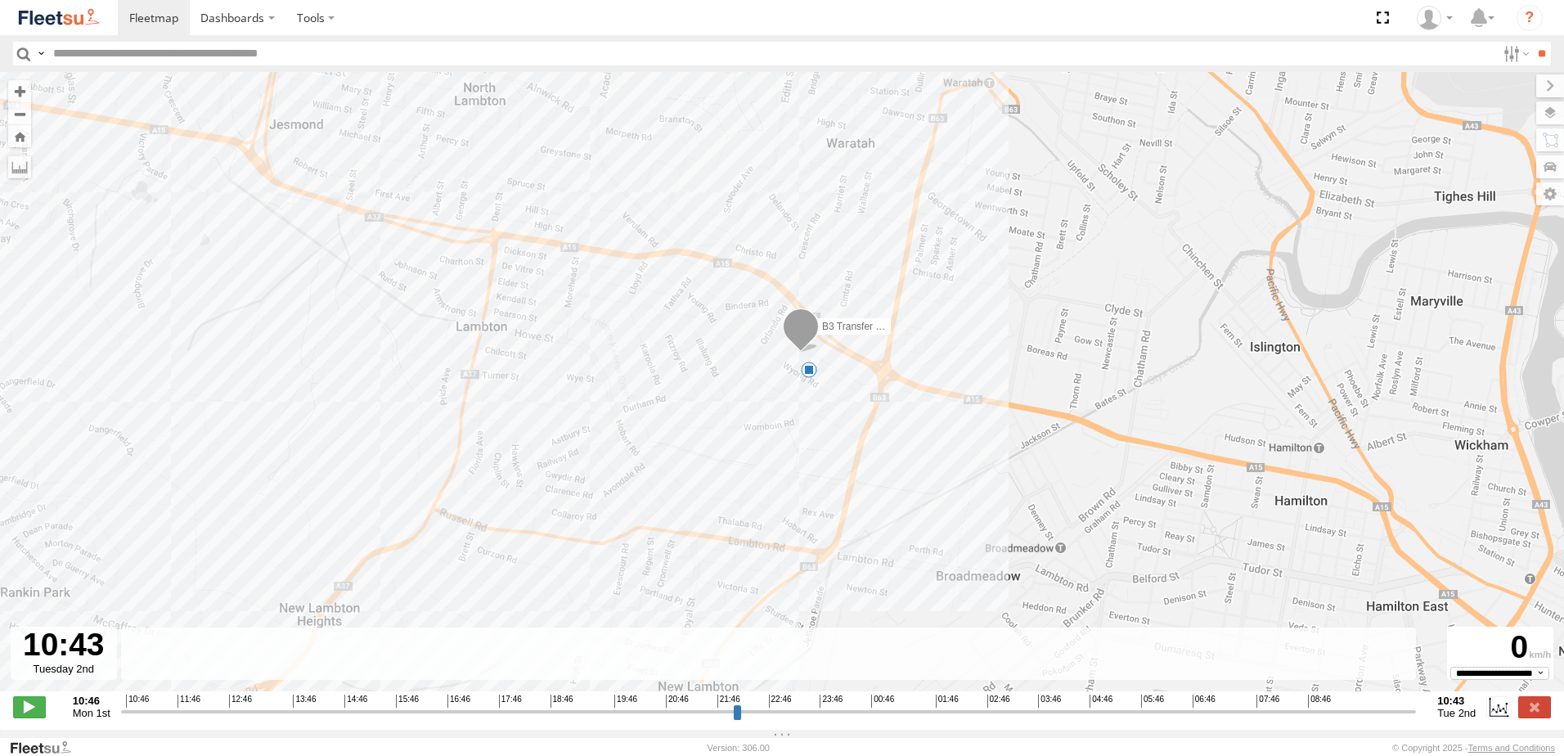
drag, startPoint x: 126, startPoint y: 717, endPoint x: 1493, endPoint y: 709, distance: 1367.0
type input "**********"
click at [1416, 709] on input "range" at bounding box center [768, 712] width 1295 height 16
click at [1530, 713] on label at bounding box center [1534, 706] width 33 height 21
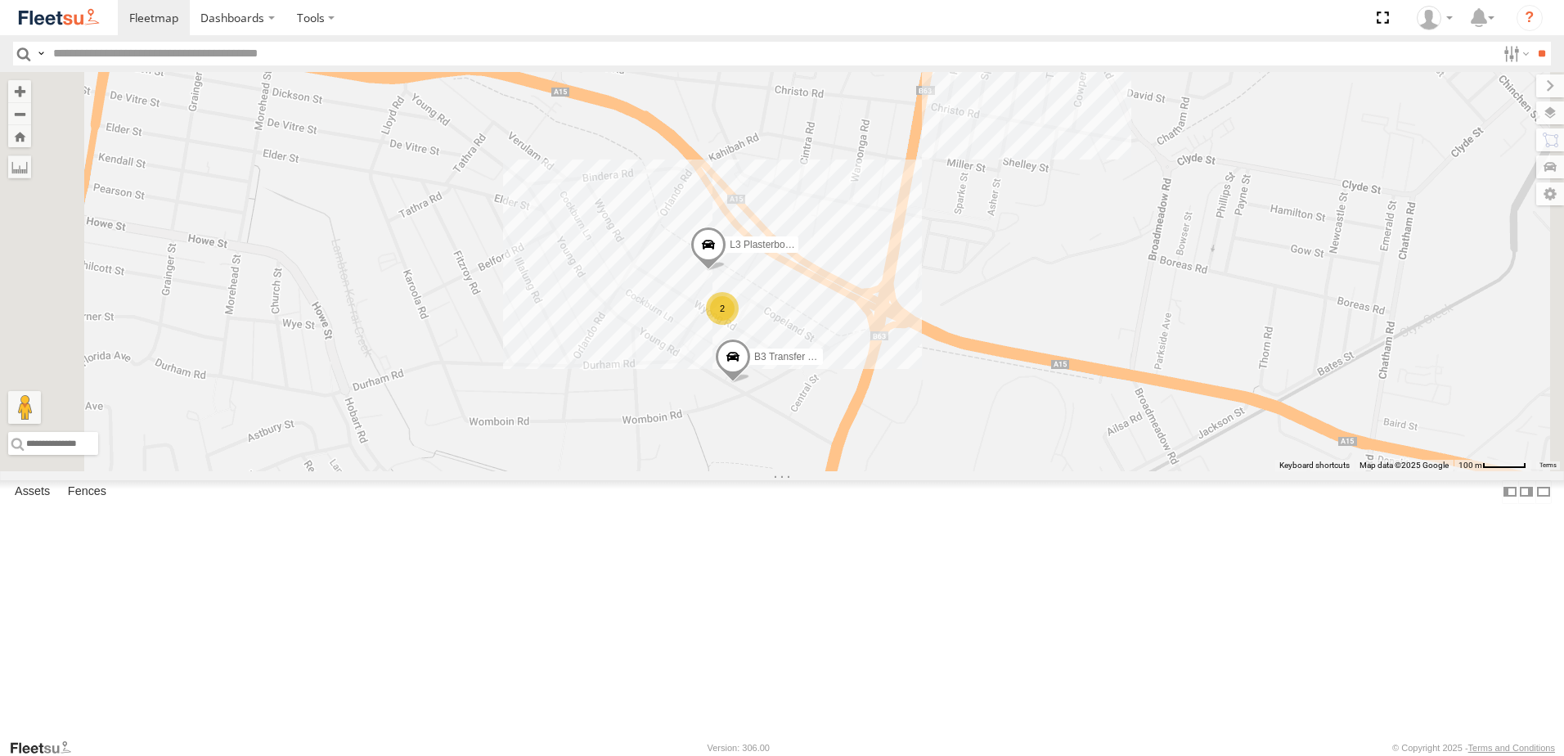
drag, startPoint x: 1067, startPoint y: 584, endPoint x: 1031, endPoint y: 449, distance: 139.7
click at [1031, 449] on div "L3 Plasterboard Truck B3 Transfer Truck 2" at bounding box center [782, 271] width 1564 height 399
